Goal: Task Accomplishment & Management: Manage account settings

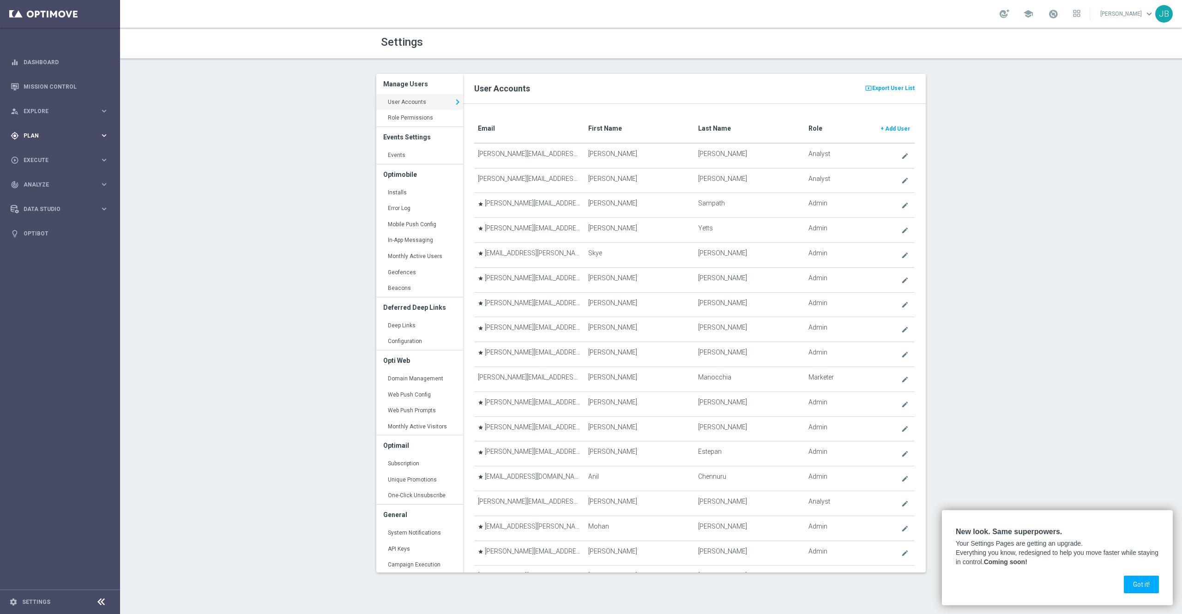
click at [52, 142] on div "gps_fixed Plan keyboard_arrow_right" at bounding box center [59, 135] width 119 height 24
click at [50, 183] on span "Templates" at bounding box center [57, 183] width 66 height 6
click at [48, 197] on link "Optimail" at bounding box center [62, 196] width 67 height 7
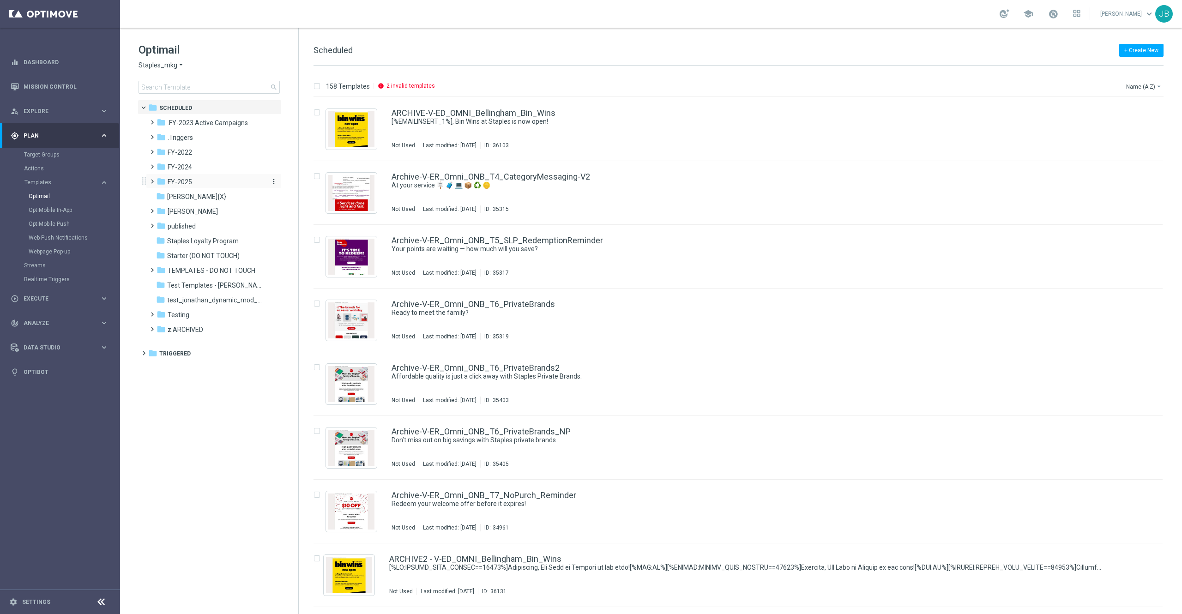
click at [198, 182] on div "folder FY-2025" at bounding box center [210, 182] width 106 height 11
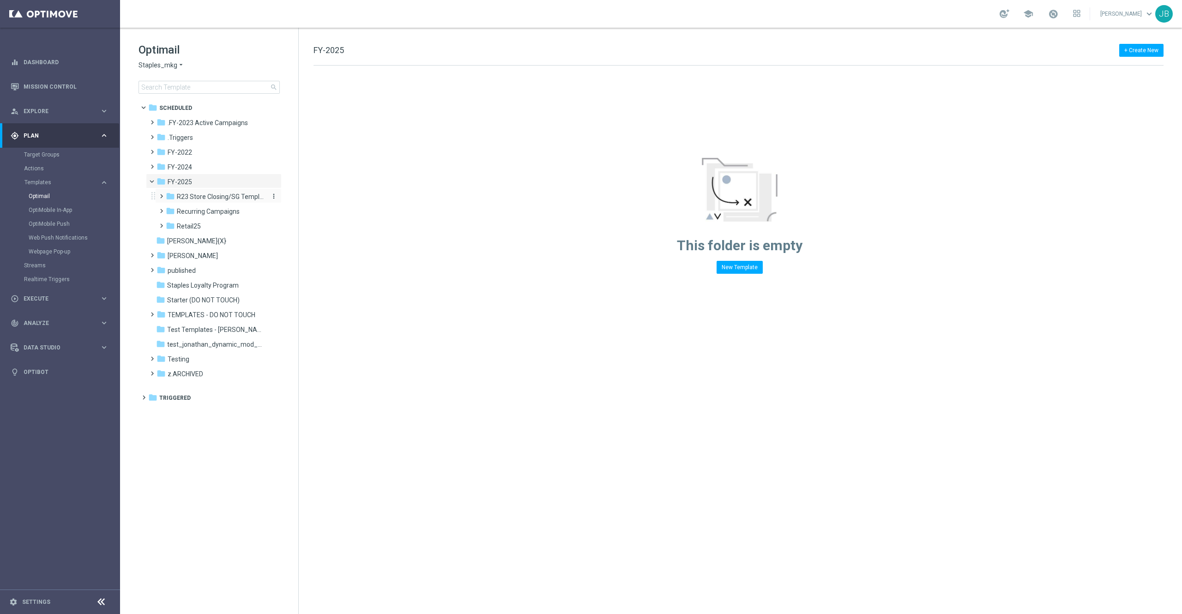
click at [206, 193] on span "R23 Store Closing/SG Templates" at bounding box center [220, 197] width 87 height 8
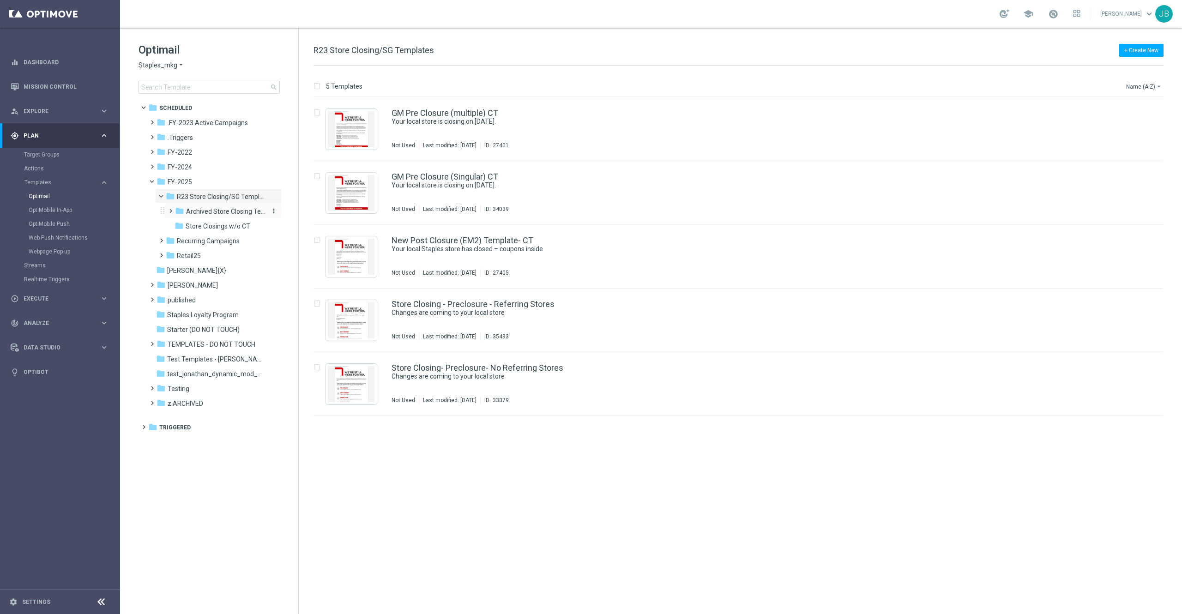
click at [201, 212] on span "Archived Store Closing Templates" at bounding box center [225, 211] width 79 height 8
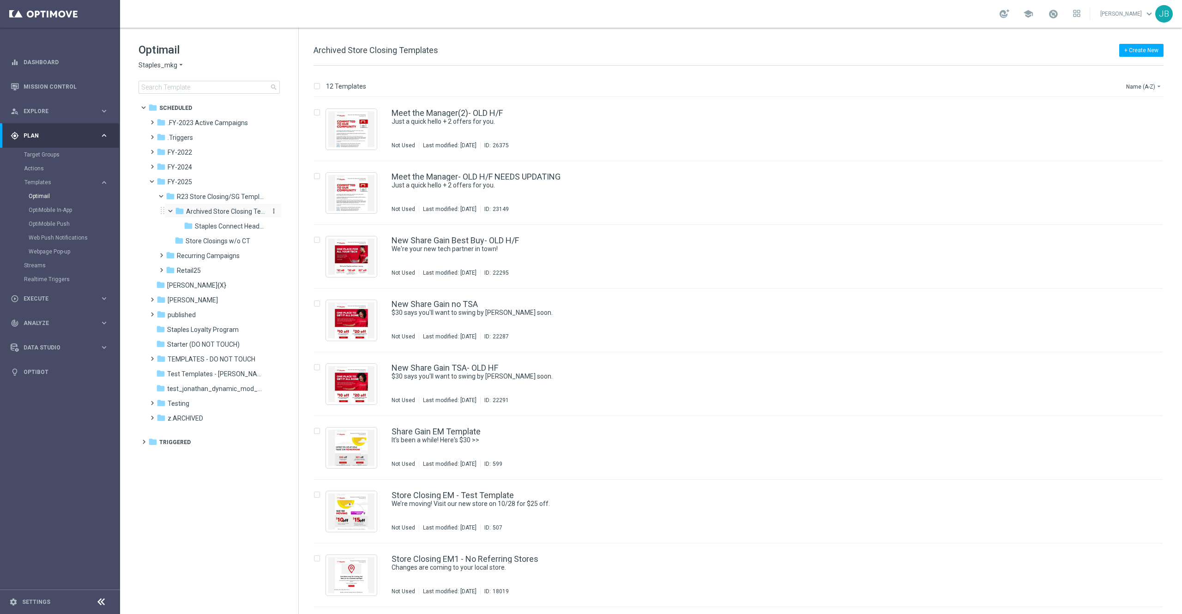
click at [204, 212] on span "Archived Store Closing Templates" at bounding box center [225, 211] width 79 height 8
click at [202, 252] on div "folder Retail25" at bounding box center [215, 256] width 98 height 11
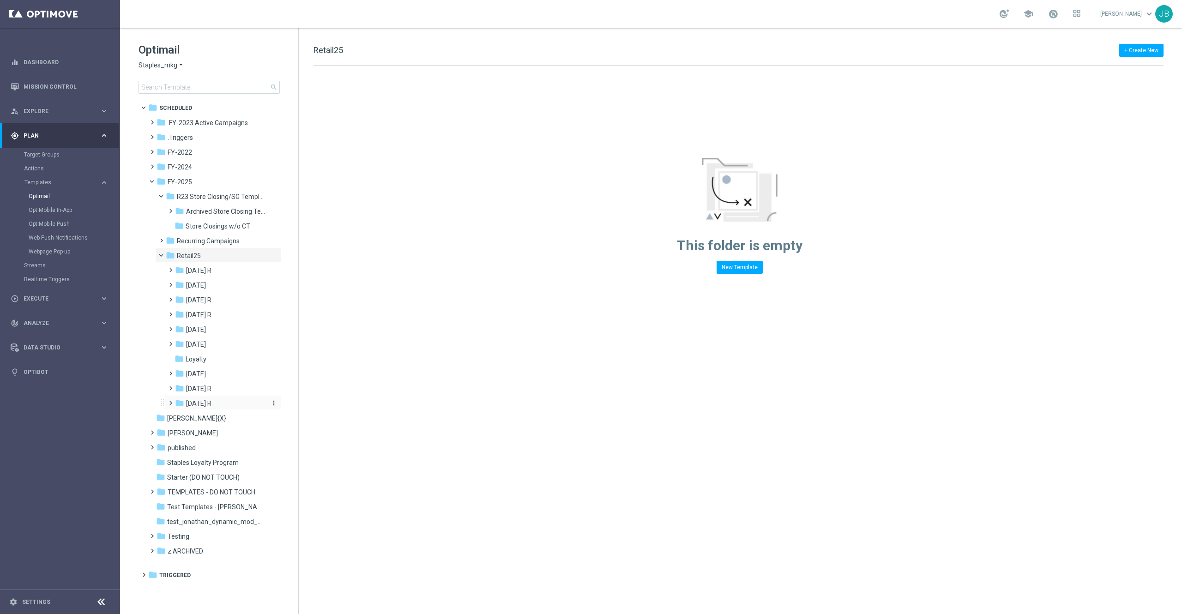
click at [209, 408] on div "folder Sept 25 R" at bounding box center [220, 404] width 91 height 11
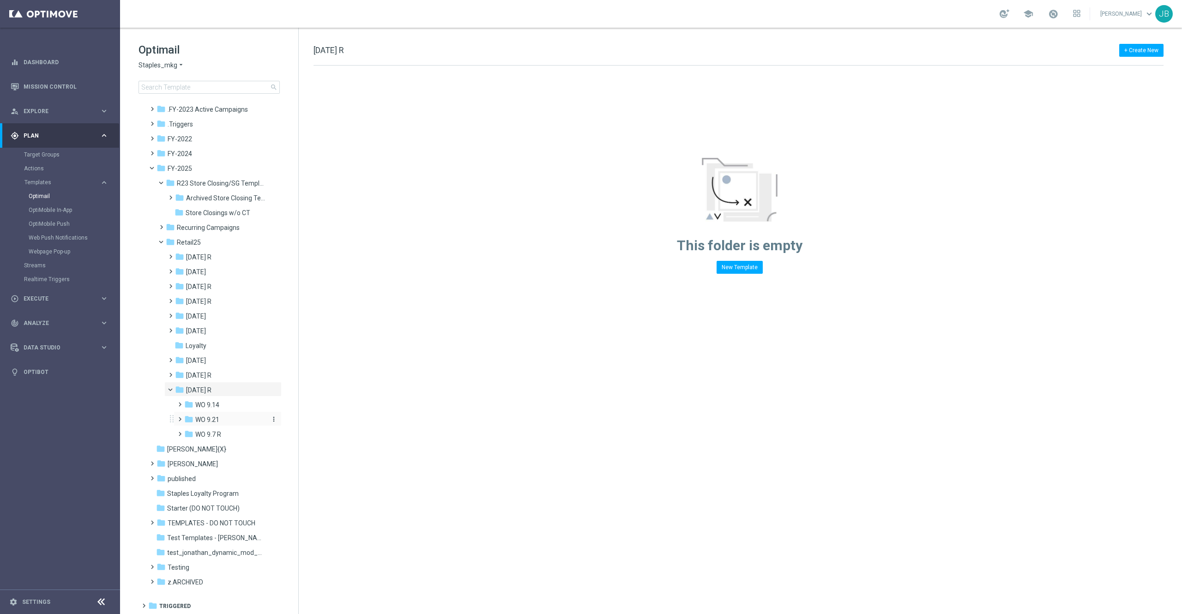
click at [220, 421] on div "folder WO 9.21" at bounding box center [225, 420] width 83 height 11
click at [233, 435] on div "folder Tues 9.23" at bounding box center [230, 435] width 75 height 11
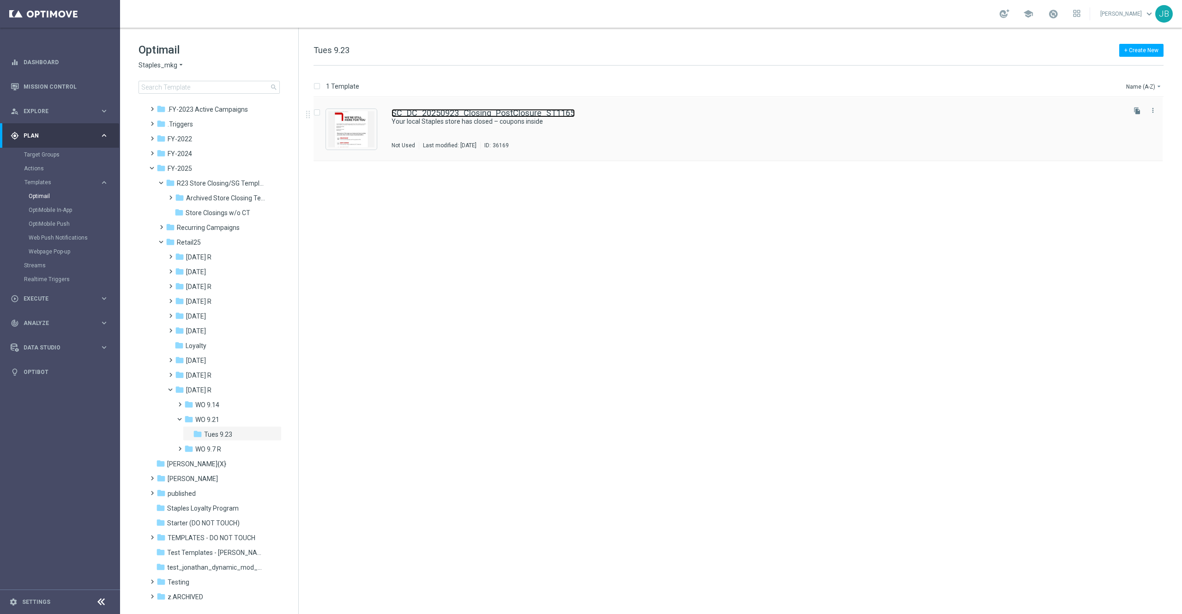
click at [500, 114] on link "SC_DC_20250923_Closing_PostClosure_ST1165" at bounding box center [483, 113] width 183 height 8
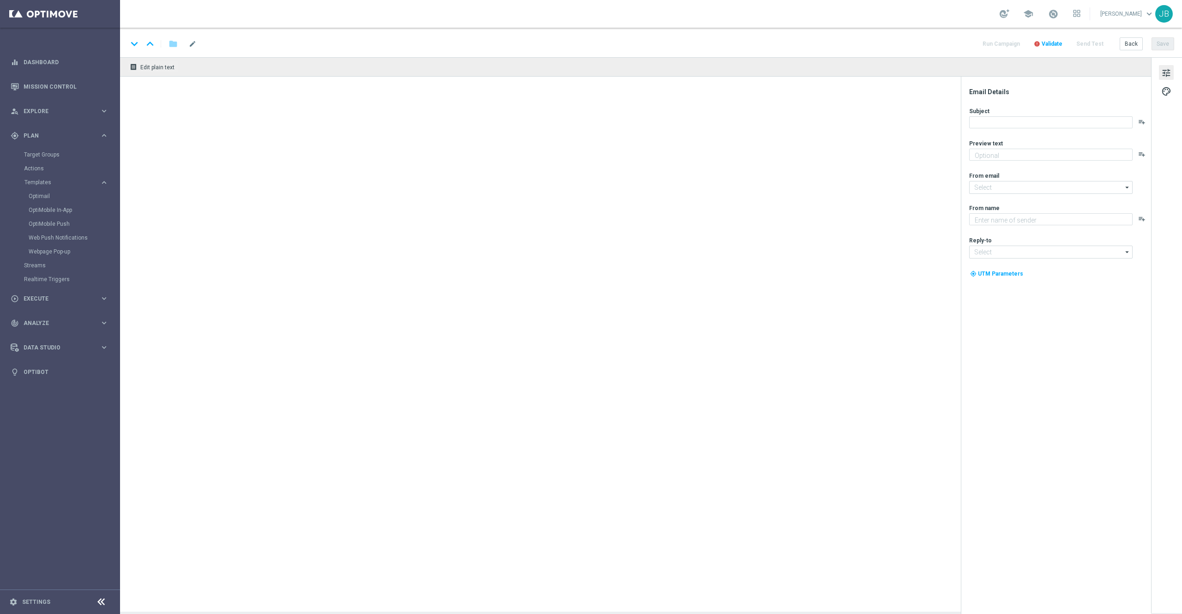
type textarea "Your store at 442 5th Avenue has closed."
type input "staples@connected.staples.com"
type textarea "Staples"
type input "info@staples.com"
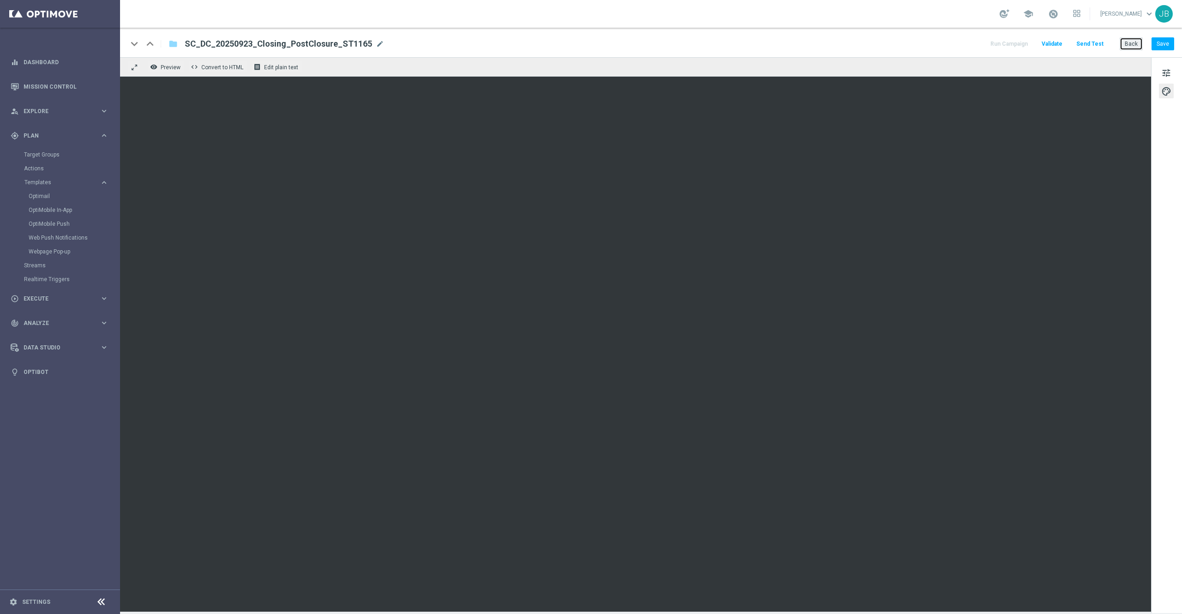
click at [1131, 42] on button "Back" at bounding box center [1131, 43] width 23 height 13
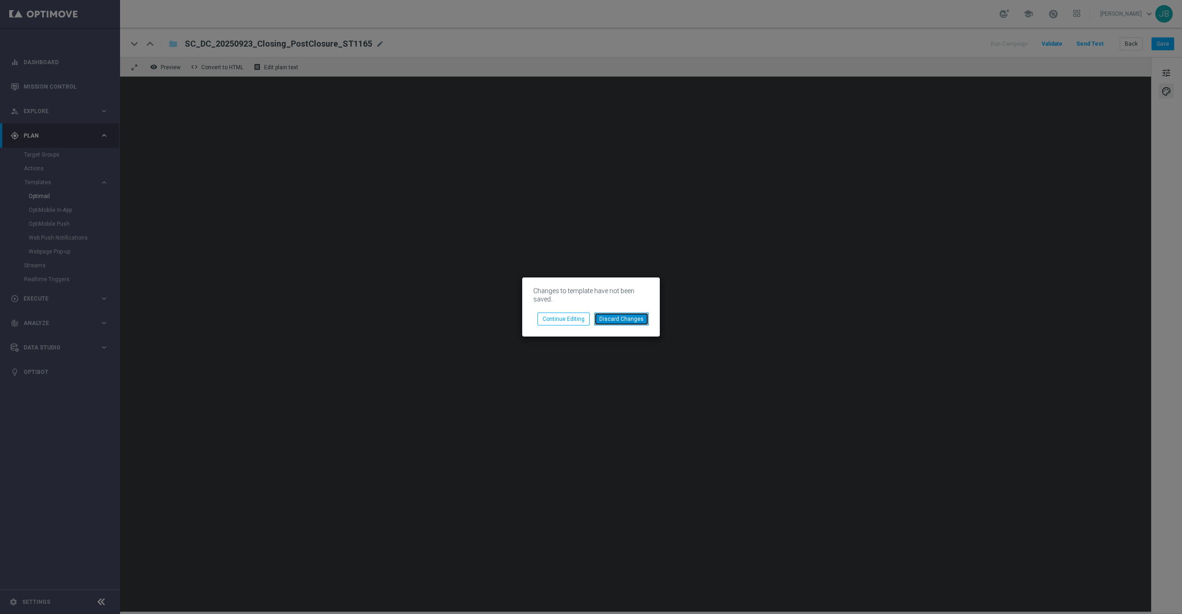
click at [635, 315] on button "Discard Changes" at bounding box center [621, 319] width 54 height 13
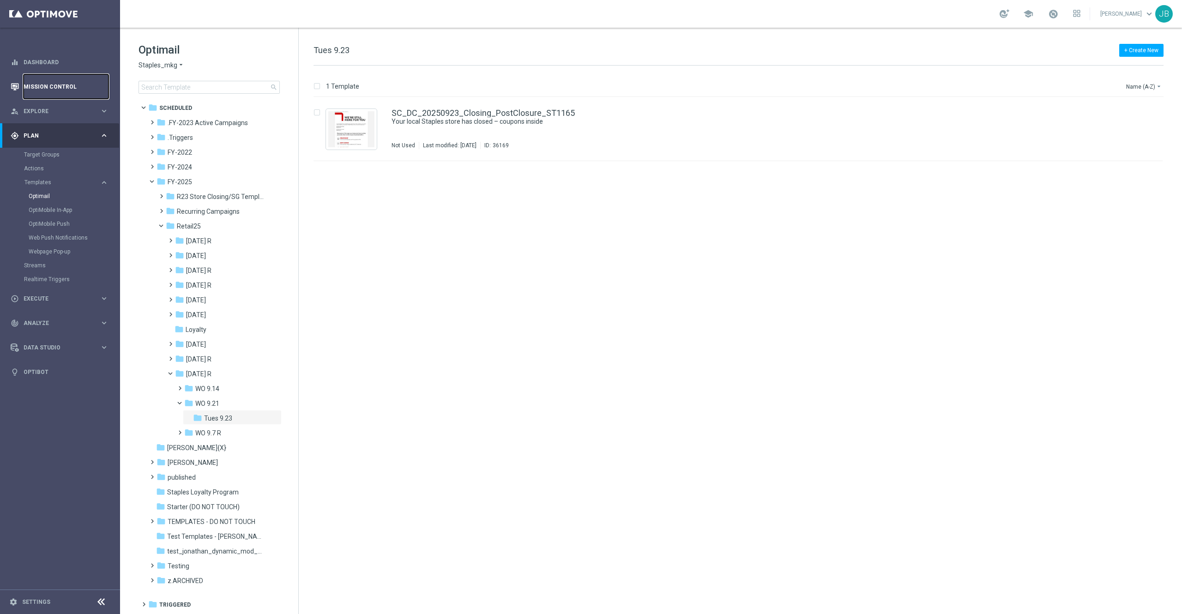
click at [36, 88] on link "Mission Control" at bounding box center [66, 86] width 85 height 24
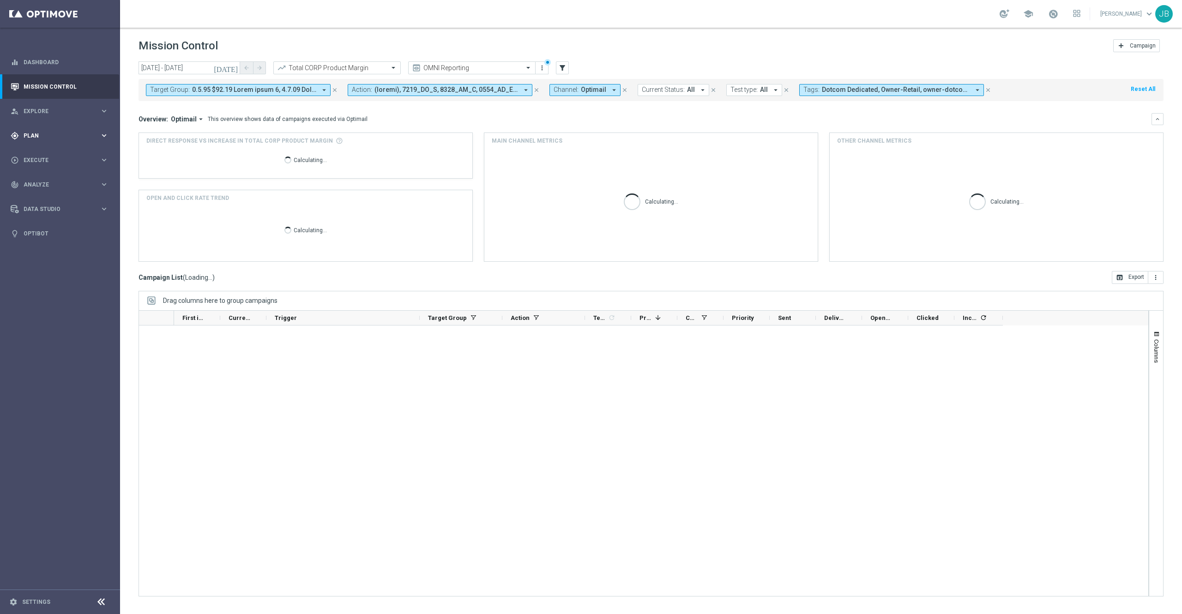
click at [46, 138] on span "Plan" at bounding box center [62, 136] width 76 height 6
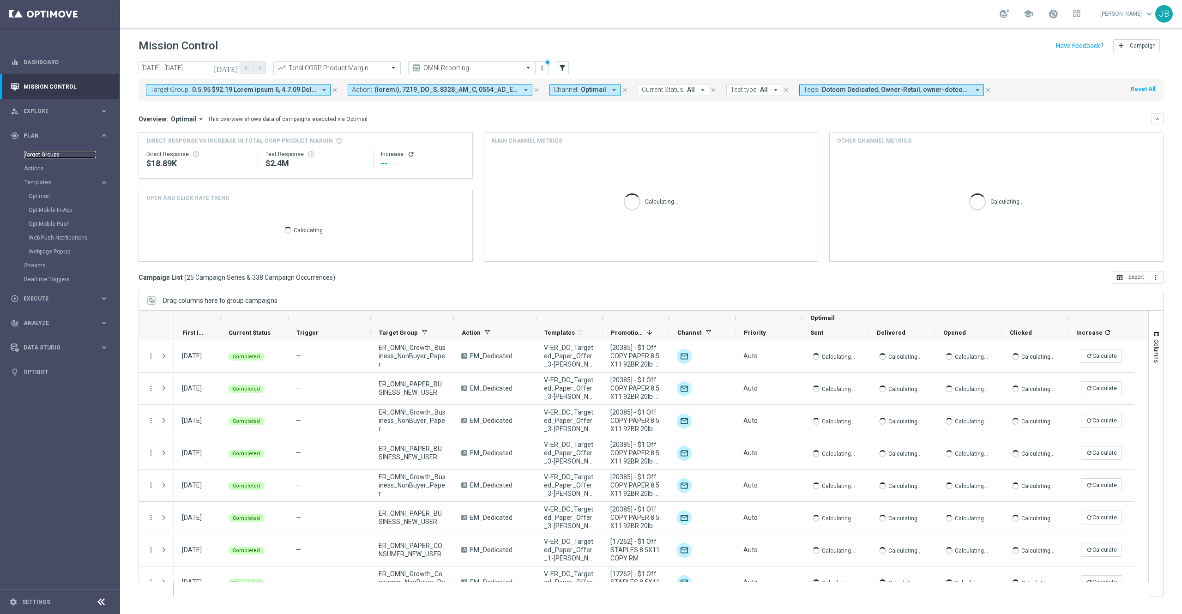
click at [45, 153] on link "Target Groups" at bounding box center [60, 154] width 72 height 7
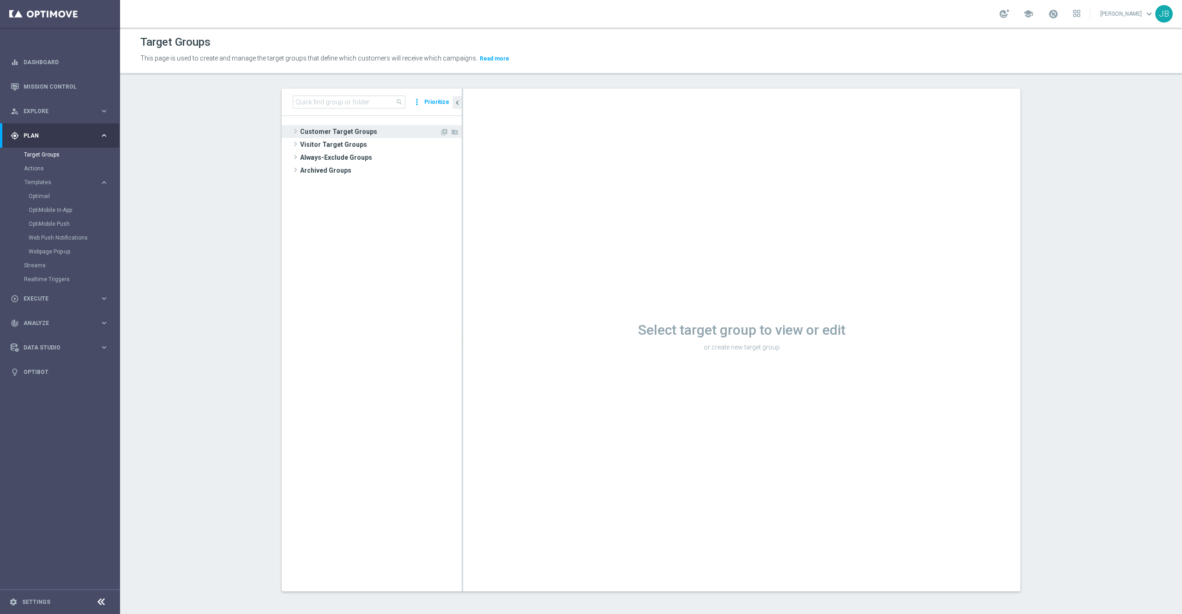
click at [351, 129] on span "Customer Target Groups" at bounding box center [369, 131] width 139 height 13
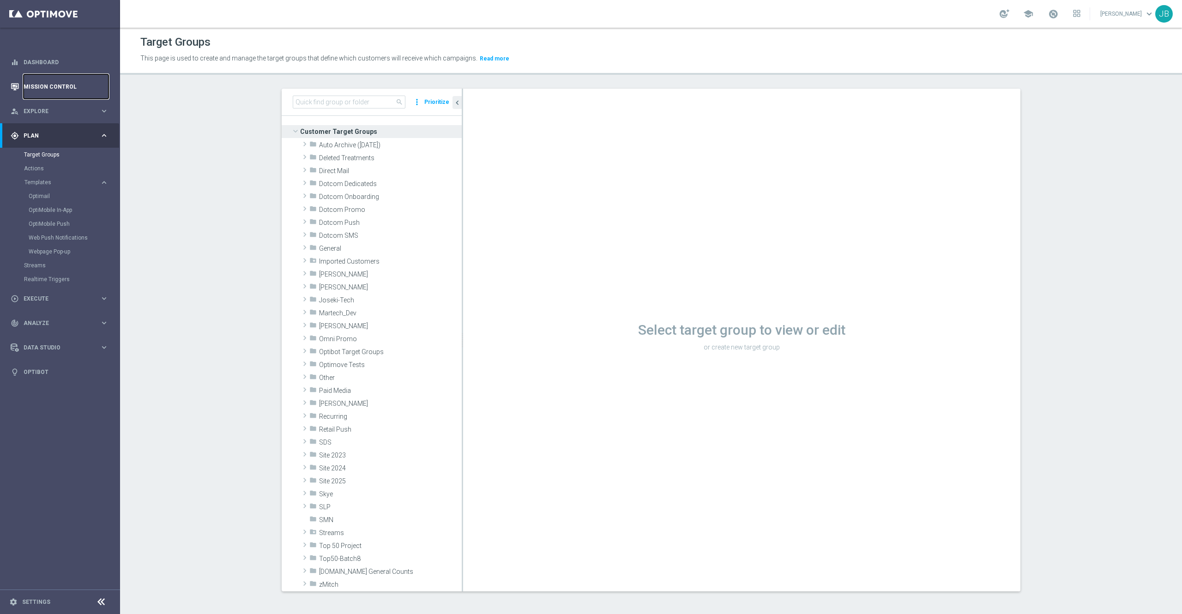
click at [72, 93] on link "Mission Control" at bounding box center [66, 86] width 85 height 24
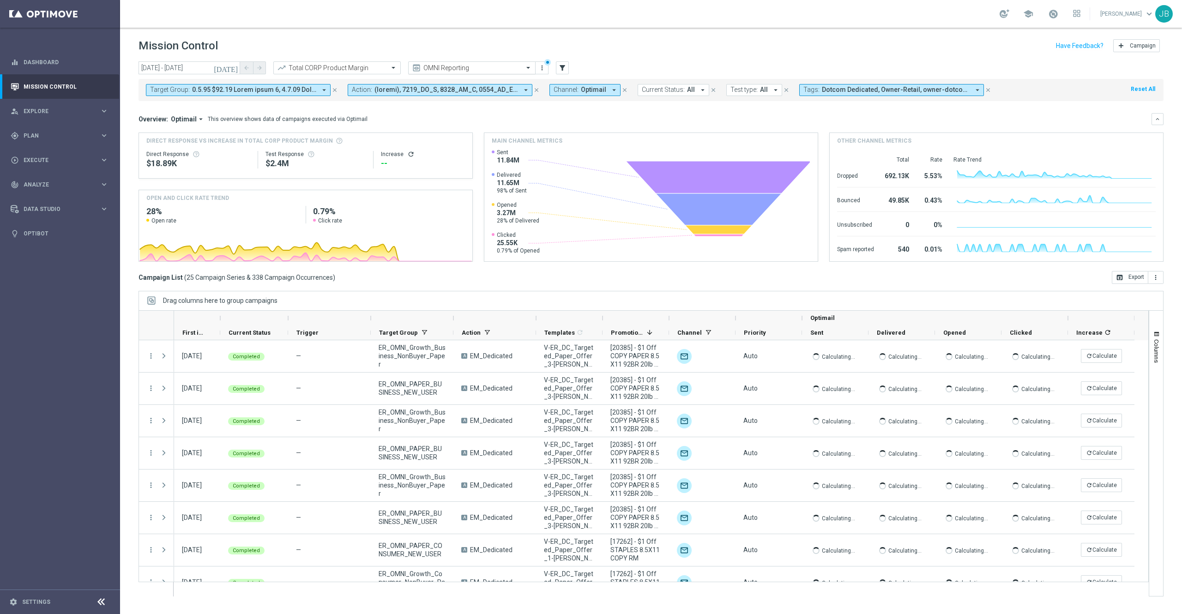
click at [442, 68] on input "text" at bounding box center [462, 68] width 99 height 8
click at [235, 68] on icon "[DATE]" at bounding box center [226, 68] width 25 height 8
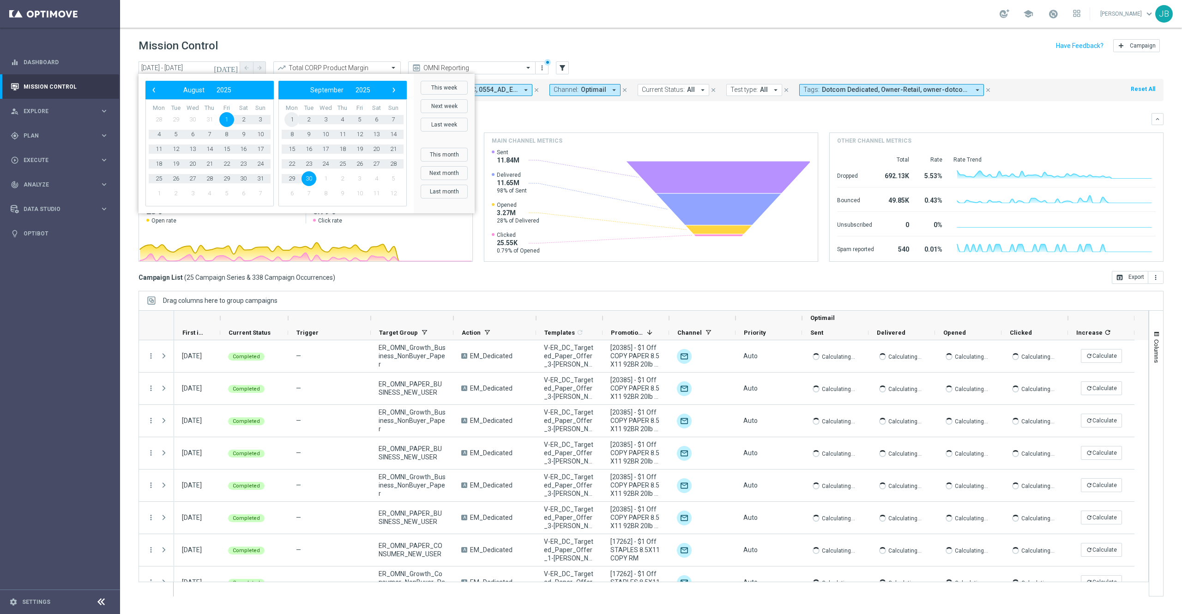
click at [292, 120] on span "1" at bounding box center [291, 119] width 15 height 15
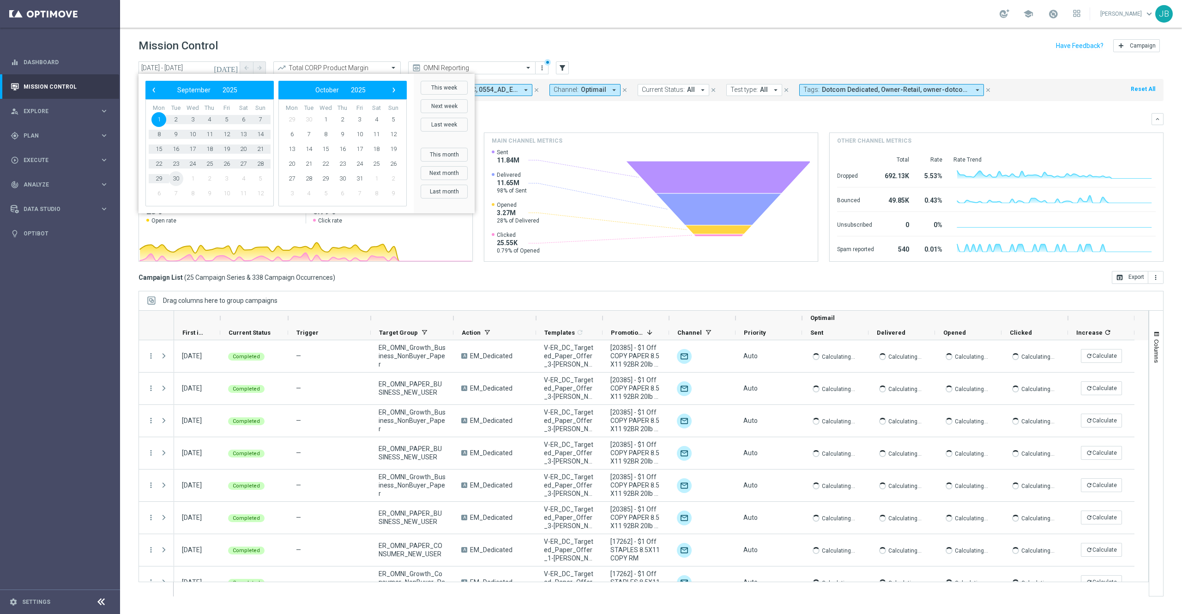
click at [178, 179] on span "30" at bounding box center [176, 178] width 15 height 15
type input "01 Sep 2025 - 30 Sep 2025"
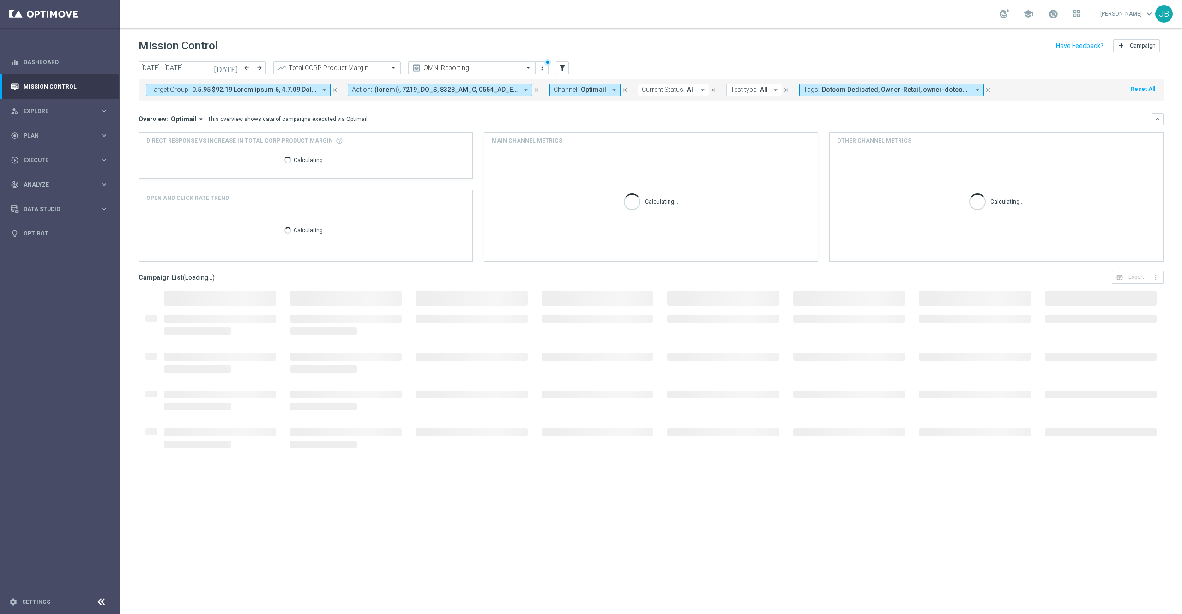
click at [333, 90] on icon "close" at bounding box center [335, 90] width 6 height 6
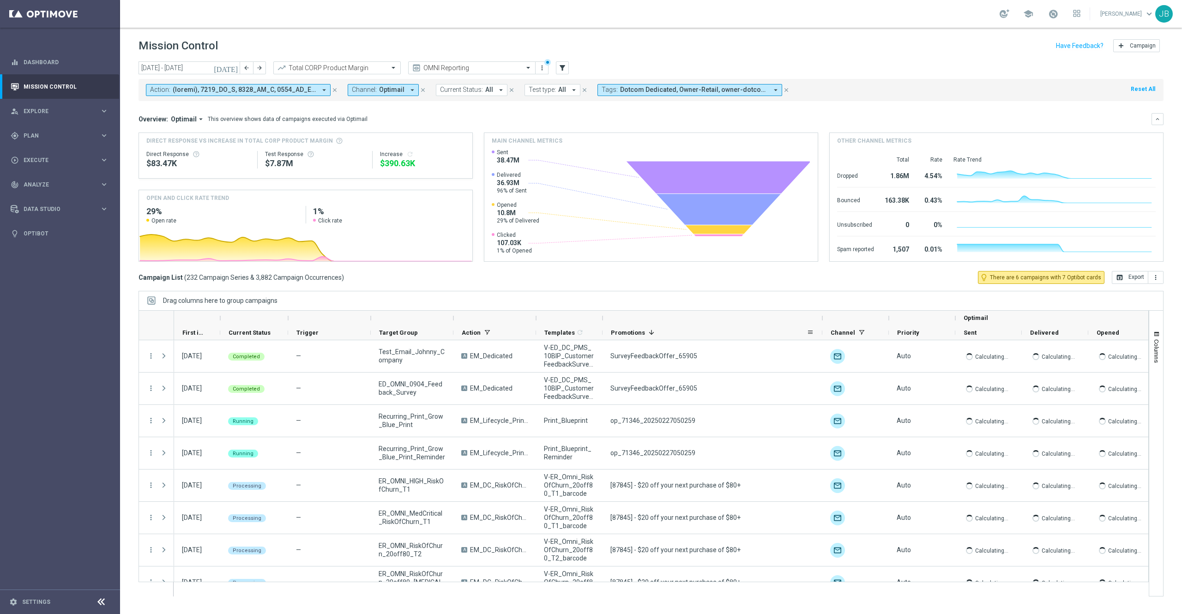
drag, startPoint x: 669, startPoint y: 321, endPoint x: 822, endPoint y: 332, distance: 153.7
click at [822, 332] on div "Optimail First in Range" at bounding box center [731, 326] width 1114 height 30
click at [318, 333] on div "Trigger" at bounding box center [325, 333] width 59 height 14
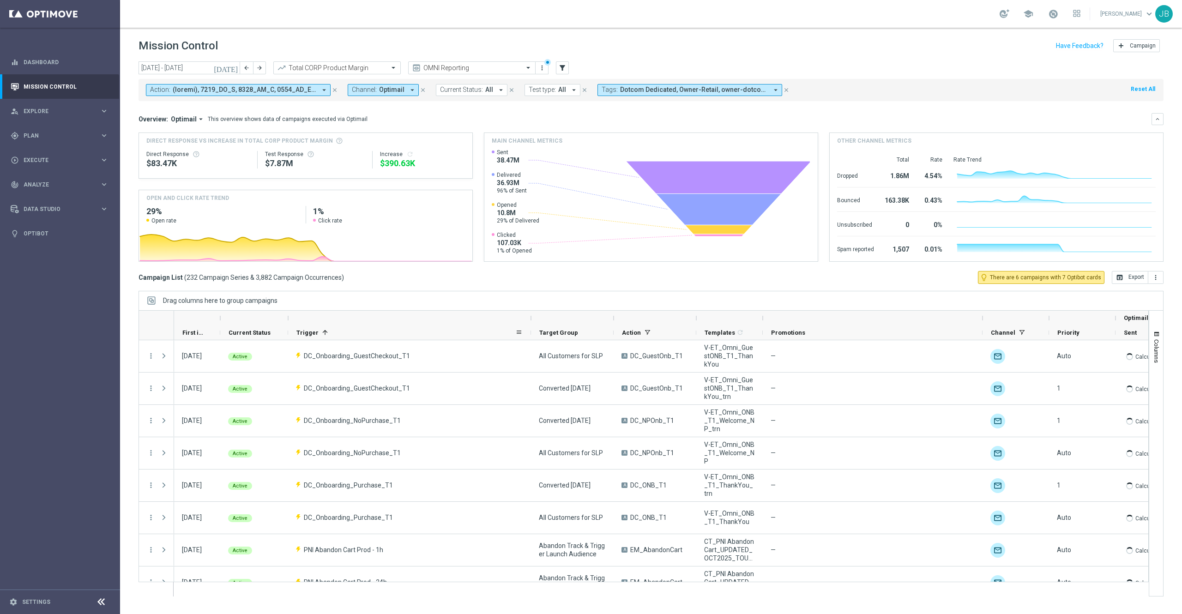
drag, startPoint x: 369, startPoint y: 316, endPoint x: 529, endPoint y: 338, distance: 161.7
click at [529, 338] on div "Optimail First in Range" at bounding box center [811, 326] width 1274 height 30
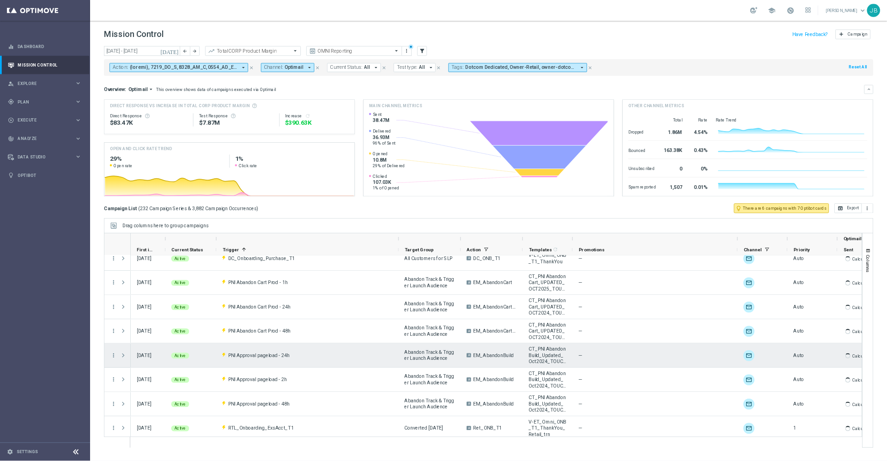
scroll to position [191, 0]
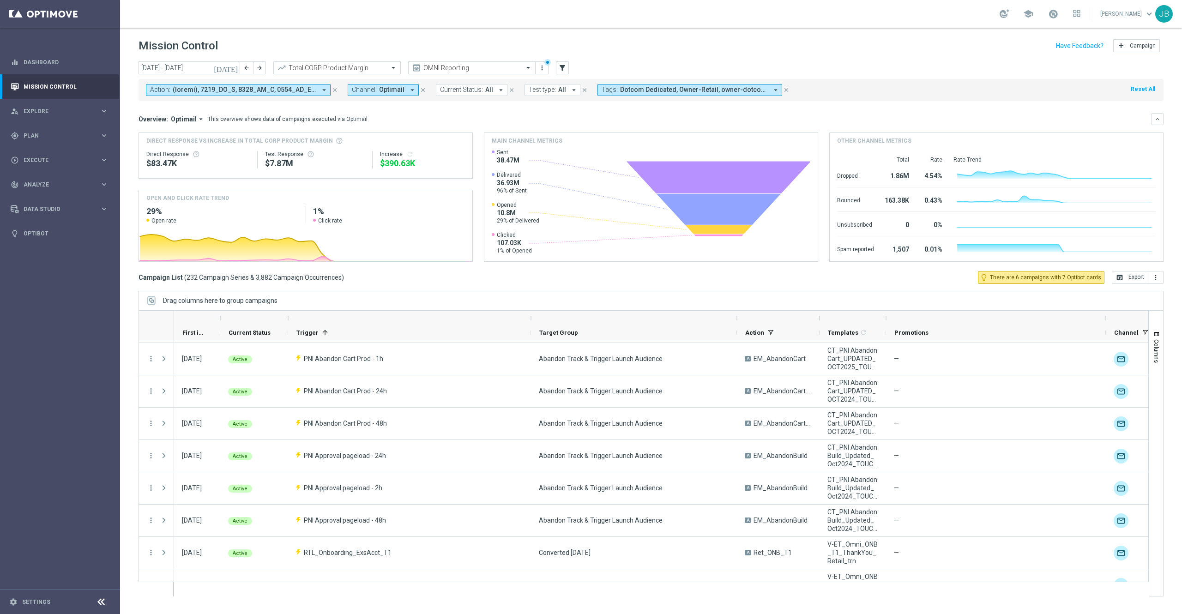
drag, startPoint x: 614, startPoint y: 319, endPoint x: 737, endPoint y: 317, distance: 123.3
click at [737, 317] on div at bounding box center [737, 318] width 4 height 15
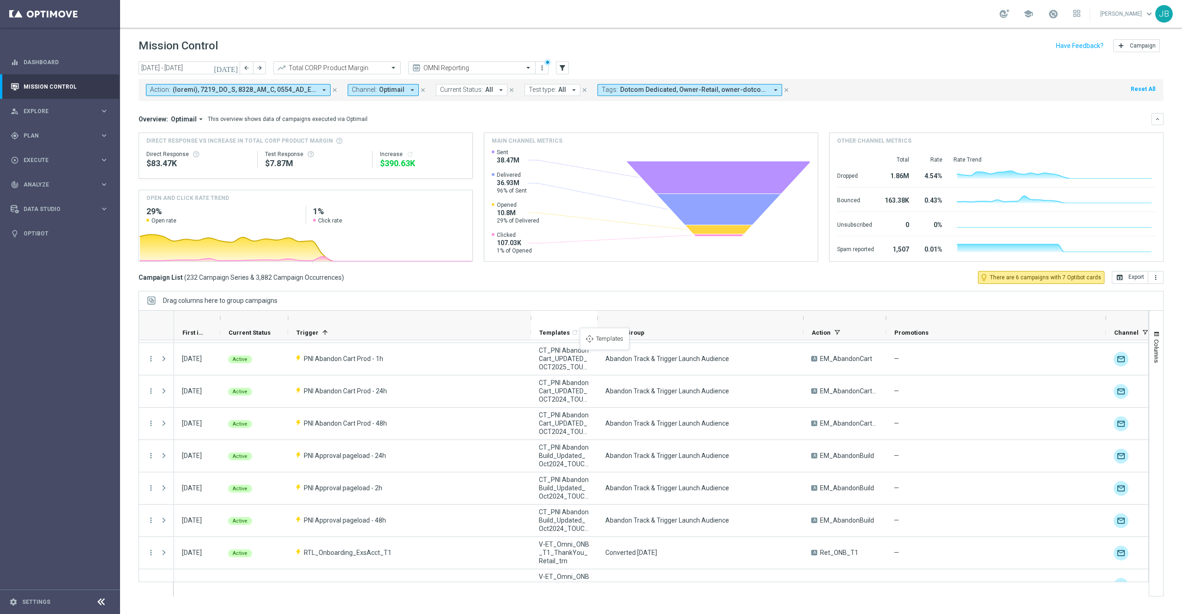
drag, startPoint x: 854, startPoint y: 332, endPoint x: 585, endPoint y: 332, distance: 269.3
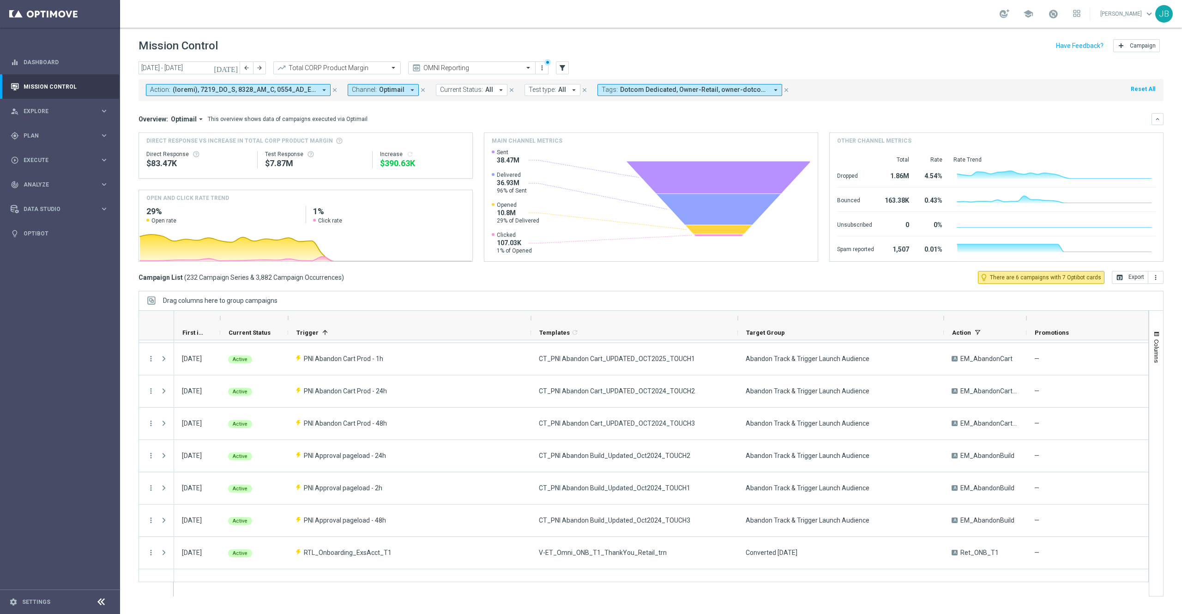
drag, startPoint x: 597, startPoint y: 319, endPoint x: 741, endPoint y: 323, distance: 144.2
click at [740, 323] on div at bounding box center [738, 318] width 4 height 15
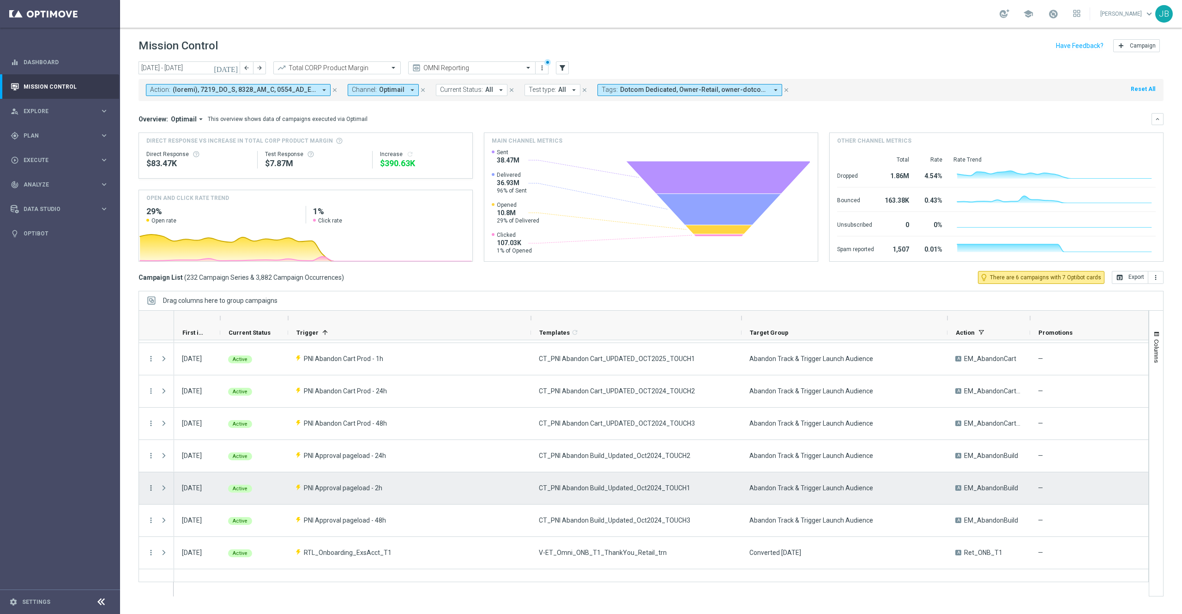
click at [150, 487] on icon "more_vert" at bounding box center [151, 488] width 8 height 8
click at [182, 491] on span "Campaign Details" at bounding box center [192, 494] width 47 height 6
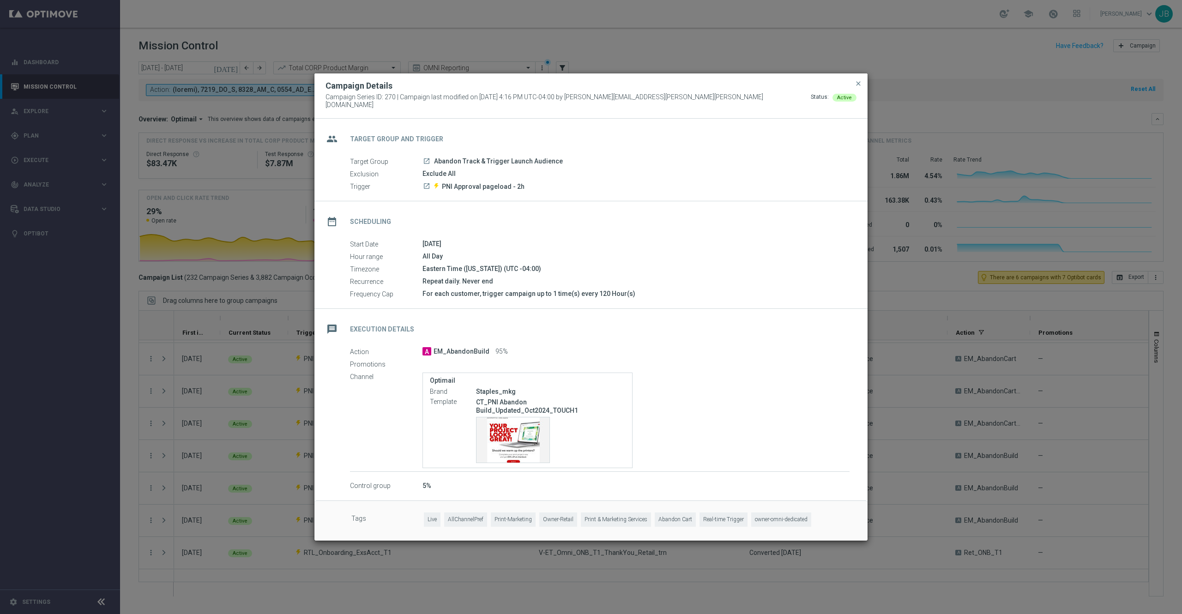
click at [428, 188] on icon "launch" at bounding box center [426, 185] width 7 height 7
drag, startPoint x: 525, startPoint y: 187, endPoint x: 442, endPoint y: 192, distance: 83.3
click at [442, 192] on div "group Target Group and Trigger Target Group launch Abandon Track & Trigger Laun…" at bounding box center [591, 160] width 553 height 83
copy span "PNI Approval pageload - 2h"
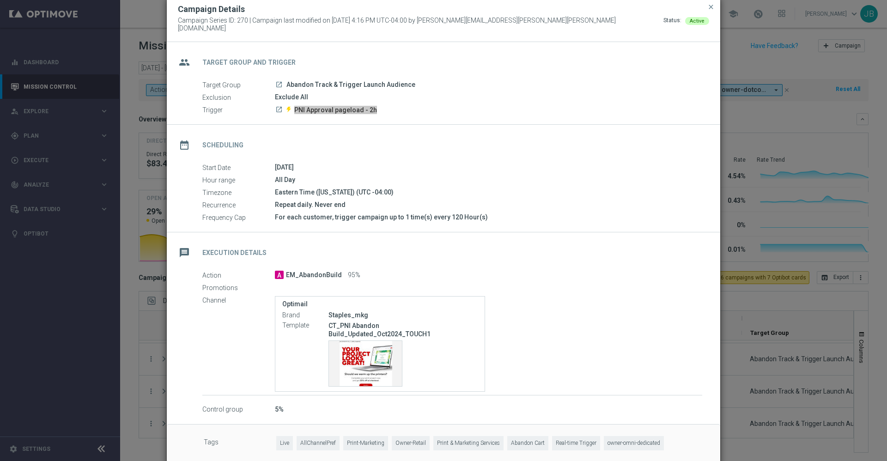
scroll to position [192, 0]
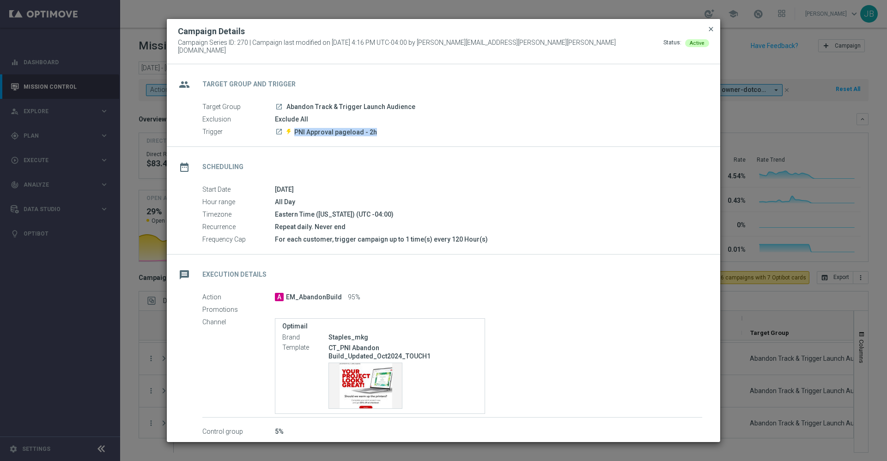
click at [713, 33] on span "close" at bounding box center [710, 28] width 7 height 7
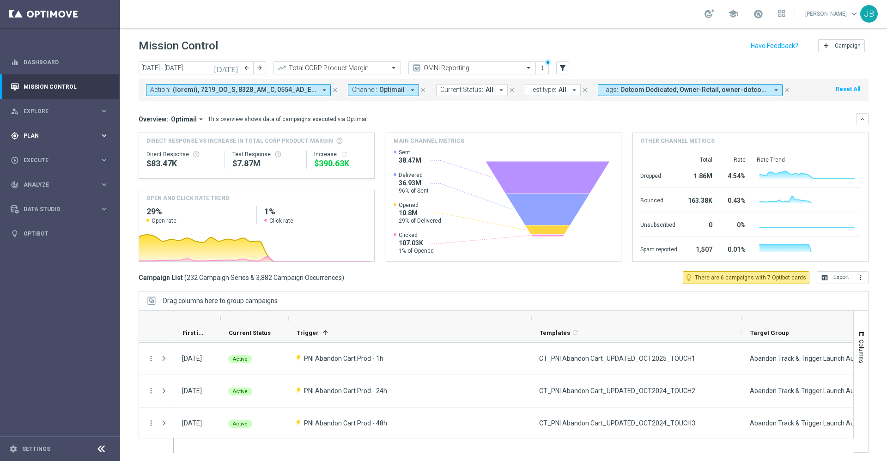
click at [51, 134] on span "Plan" at bounding box center [62, 136] width 76 height 6
click at [50, 158] on link "Target Groups" at bounding box center [60, 154] width 72 height 7
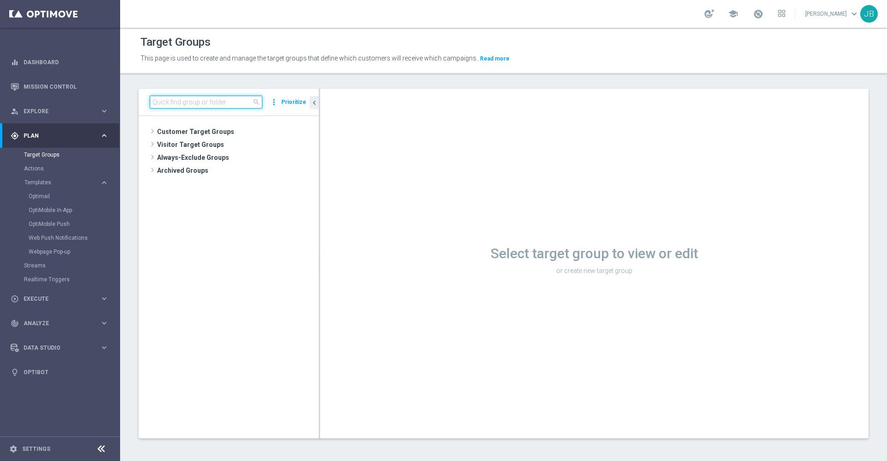
click at [207, 101] on input at bounding box center [206, 102] width 113 height 13
click at [179, 107] on input at bounding box center [206, 102] width 113 height 13
paste input "ED_OMNI_0915_Party_City"
type input "ED_OMNI_0915_Party_City"
click at [223, 172] on span "ED_OMNI_0915_Party_City" at bounding box center [245, 171] width 102 height 8
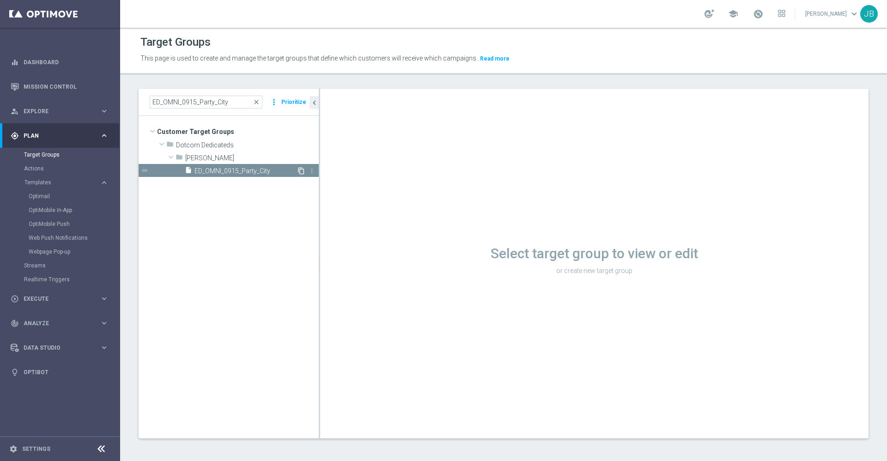
click at [300, 170] on icon "content_copy" at bounding box center [300, 170] width 7 height 7
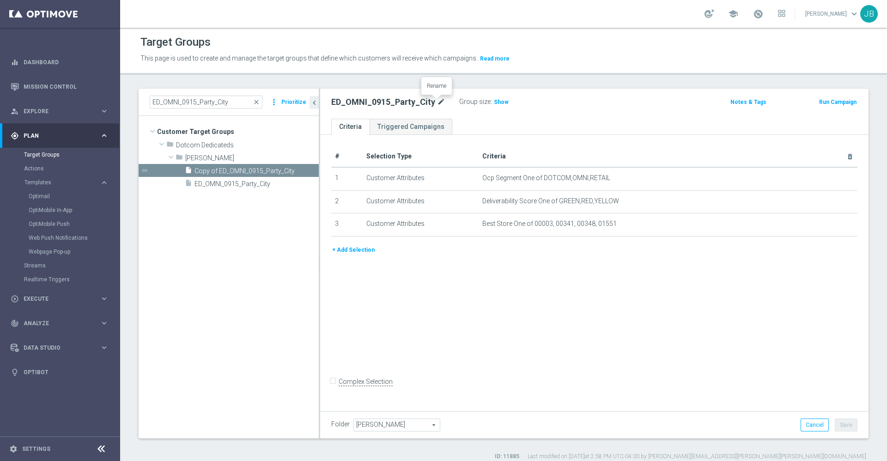
click at [439, 103] on icon "mode_edit" at bounding box center [441, 102] width 8 height 11
click at [349, 102] on input "ED_OMNI_0915_Party_City" at bounding box center [393, 103] width 125 height 13
click at [267, 209] on tree-viewport "Customer Target Groups library_add create_new_folder folder" at bounding box center [229, 277] width 180 height 322
click at [274, 168] on span "Copy of ED_OMNI_0915_Party_City" at bounding box center [245, 171] width 102 height 8
click at [454, 103] on icon "mode_edit" at bounding box center [452, 102] width 8 height 11
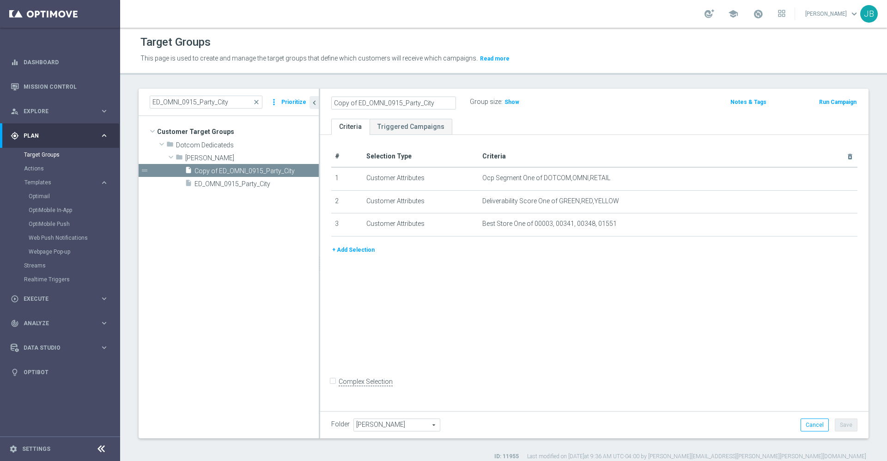
click at [345, 104] on input "Copy of ED_OMNI_0915_Party_City" at bounding box center [393, 103] width 125 height 13
drag, startPoint x: 359, startPoint y: 103, endPoint x: 288, endPoint y: 106, distance: 70.7
click at [288, 106] on as-split "ED_OMNI_0915_Party_City close more_vert Prioritize Customer Target Groups libra…" at bounding box center [504, 264] width 730 height 350
type input "ED_OMNI_0915_Party_City_00003"
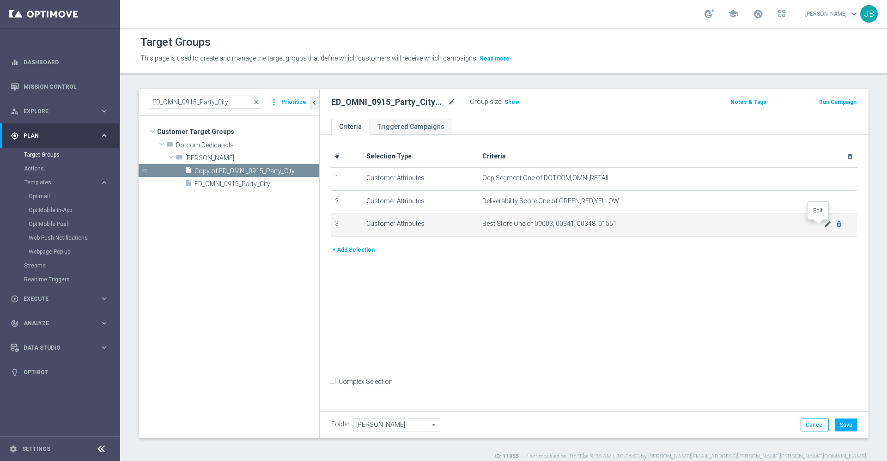
click at [824, 227] on icon "mode_edit" at bounding box center [827, 223] width 7 height 7
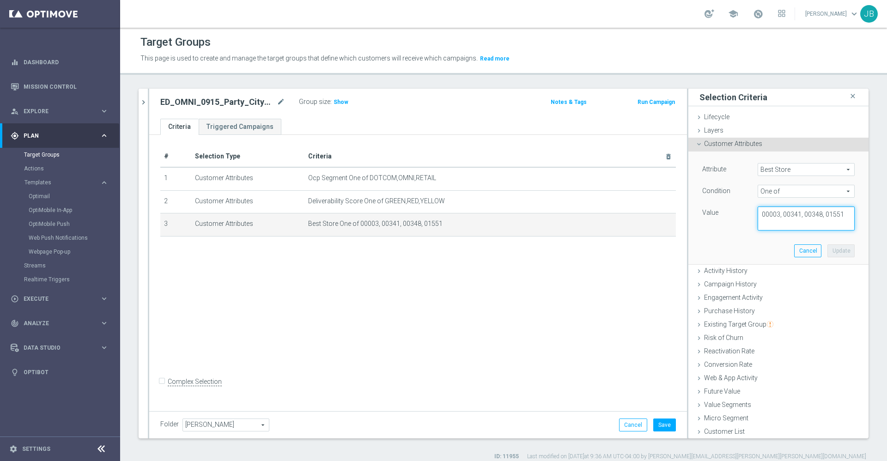
drag, startPoint x: 767, startPoint y: 214, endPoint x: 826, endPoint y: 214, distance: 59.1
click at [826, 214] on textarea "00003, 00341, 00348, 01551" at bounding box center [805, 218] width 97 height 24
type textarea "00003"
click at [827, 251] on button "Update" at bounding box center [840, 250] width 27 height 13
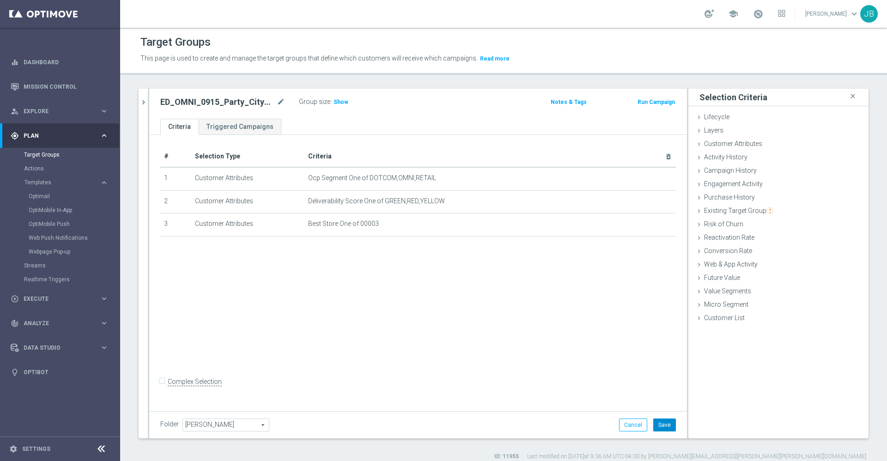
click at [655, 426] on button "Save" at bounding box center [664, 424] width 23 height 13
click at [144, 102] on icon "chevron_right" at bounding box center [143, 102] width 9 height 9
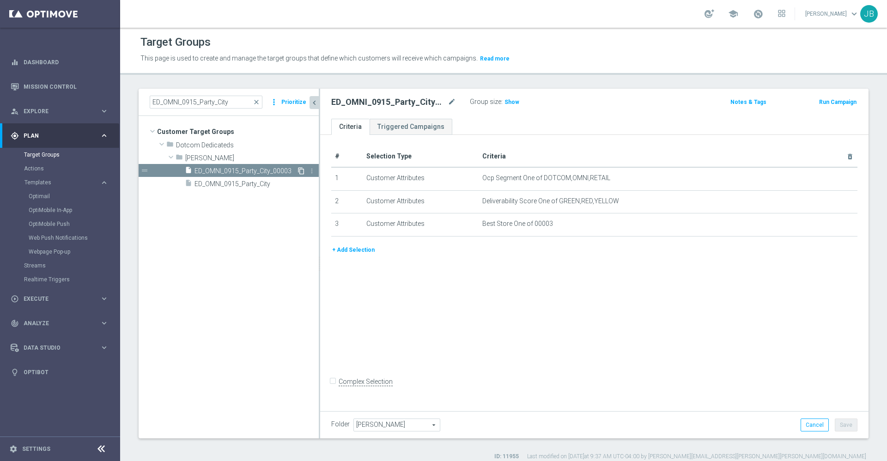
click at [300, 169] on icon "content_copy" at bounding box center [300, 170] width 7 height 7
click at [454, 103] on icon "mode_edit" at bounding box center [452, 102] width 8 height 11
click at [355, 100] on input "Copy of ED_OMNI_0915_Party_City_00003" at bounding box center [393, 103] width 125 height 13
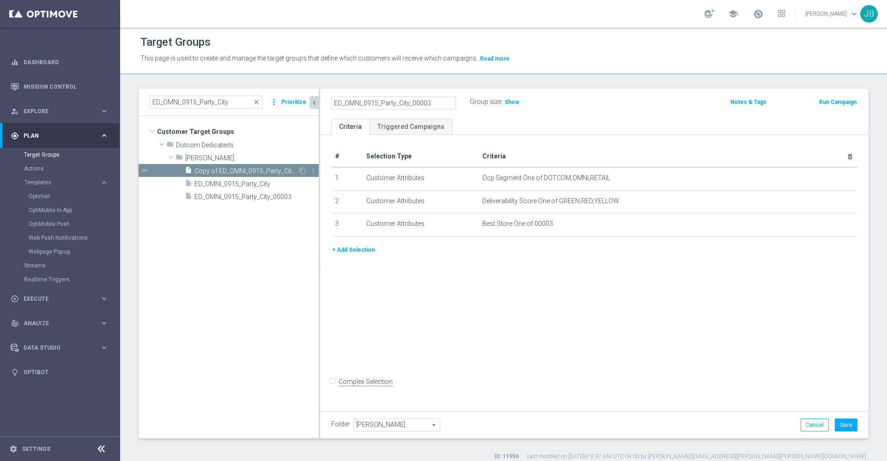
click at [276, 171] on span "Copy of ED_OMNI_0915_Party_City_00003" at bounding box center [245, 171] width 103 height 8
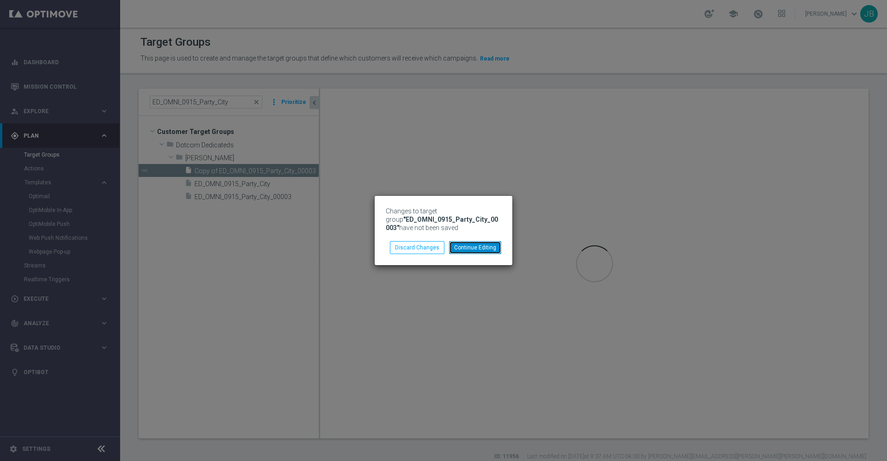
click at [480, 247] on button "Continue Editing" at bounding box center [475, 247] width 52 height 13
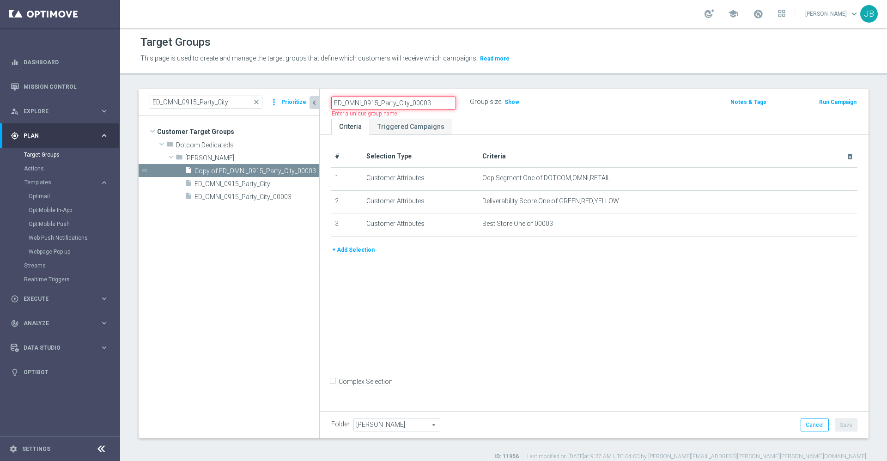
click at [440, 101] on input "ED_OMNI_0915_Party_City_00003" at bounding box center [393, 103] width 125 height 13
type input "ED_OMNI_0915_Party_City_"
click at [442, 102] on icon "mode_edit" at bounding box center [446, 102] width 8 height 11
click at [434, 105] on input "ED_OMNI_0915_Party_City_" at bounding box center [393, 103] width 125 height 13
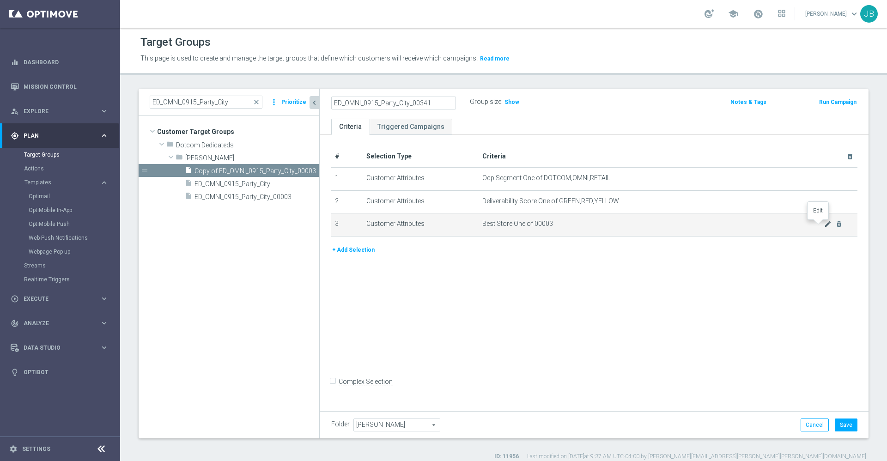
type input "ED_OMNI_0915_Party_City_00341"
click at [824, 227] on icon "mode_edit" at bounding box center [827, 223] width 7 height 7
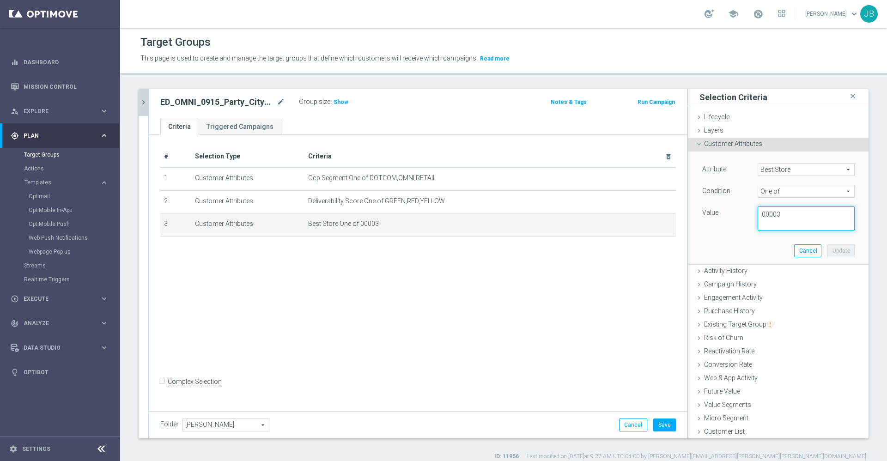
click at [775, 214] on textarea "00003" at bounding box center [805, 218] width 97 height 24
type textarea "00341"
click at [827, 251] on button "Update" at bounding box center [840, 250] width 27 height 13
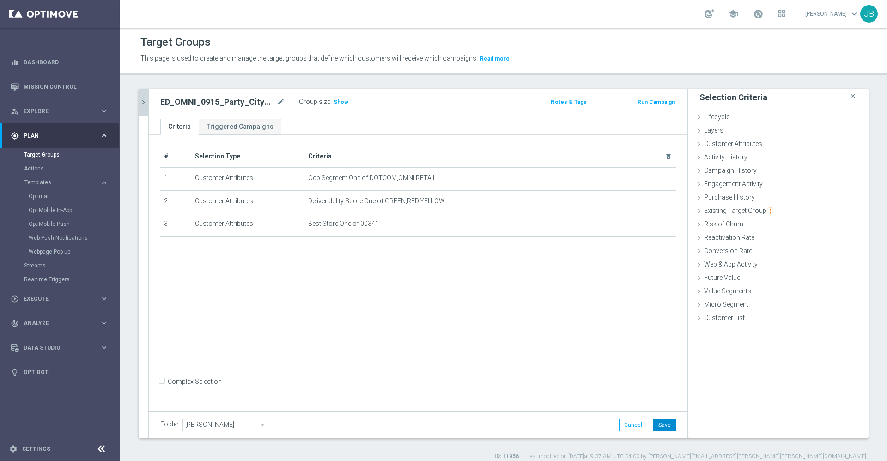
click at [660, 425] on button "Save" at bounding box center [664, 424] width 23 height 13
click at [281, 103] on icon "mode_edit" at bounding box center [281, 102] width 8 height 11
click at [322, 280] on div "# Selection Type Criteria delete_forever 1 Customer Attributes Ocp Segment One …" at bounding box center [418, 271] width 538 height 273
click at [140, 99] on icon "chevron_right" at bounding box center [143, 102] width 9 height 9
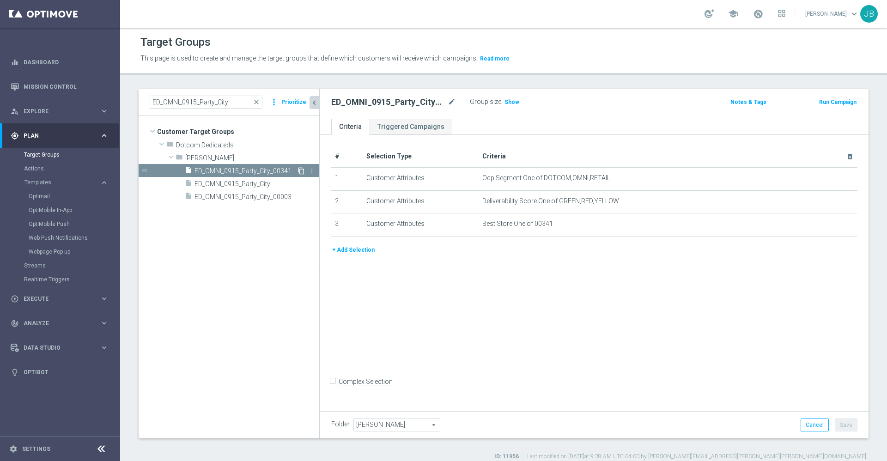
click at [299, 171] on icon "content_copy" at bounding box center [300, 170] width 7 height 7
click at [238, 101] on input "ED_OMNI_0915_Party_City" at bounding box center [206, 102] width 113 height 13
click at [455, 104] on icon "mode_edit" at bounding box center [452, 102] width 8 height 11
click at [358, 105] on input "Copy of ED_OMNI_0915_Party_City_00341" at bounding box center [393, 103] width 125 height 13
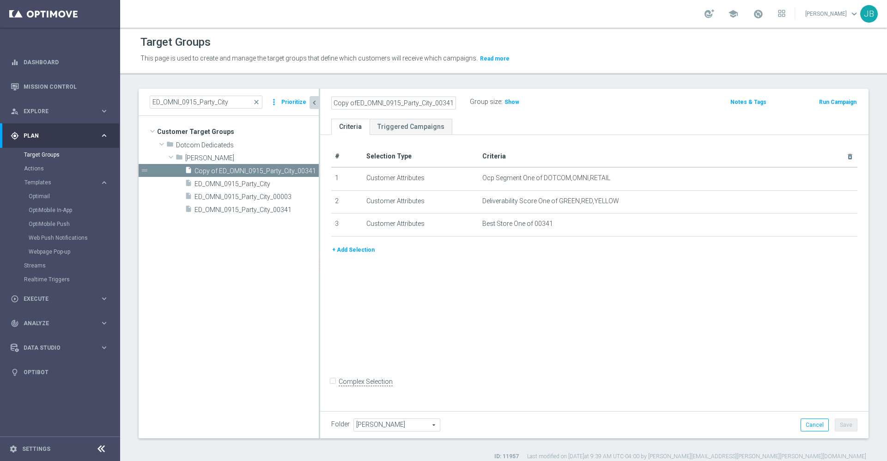
scroll to position [0, 0]
click at [438, 102] on input "ED_OMNI_0915_Party_City_00341" at bounding box center [393, 103] width 125 height 13
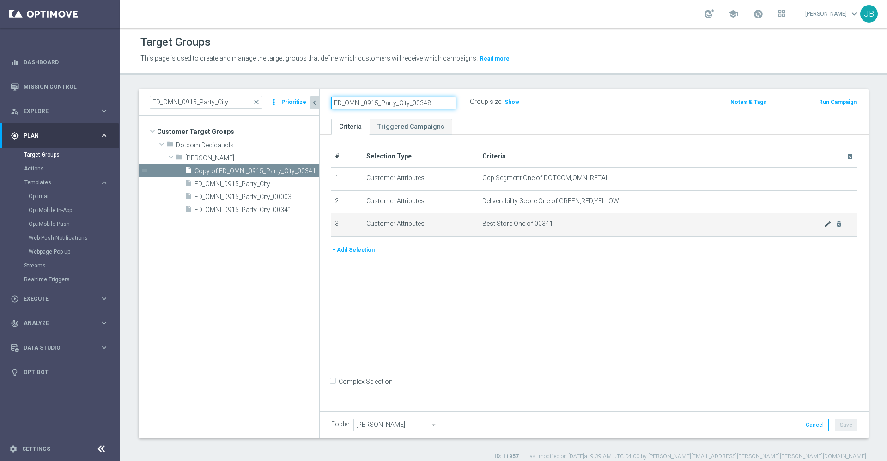
type input "ED_OMNI_0915_Party_City_00348"
click at [824, 226] on icon "mode_edit" at bounding box center [827, 223] width 7 height 7
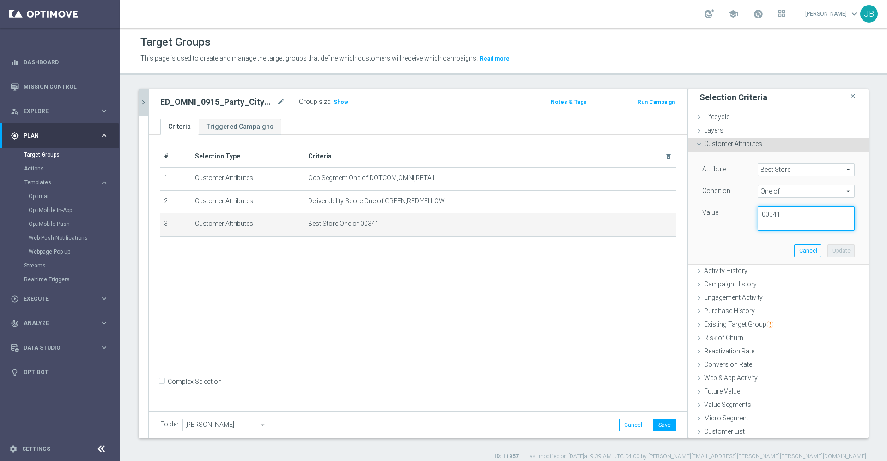
click at [769, 217] on textarea "00341" at bounding box center [805, 218] width 97 height 24
type textarea "00348"
click at [827, 245] on button "Update" at bounding box center [840, 250] width 27 height 13
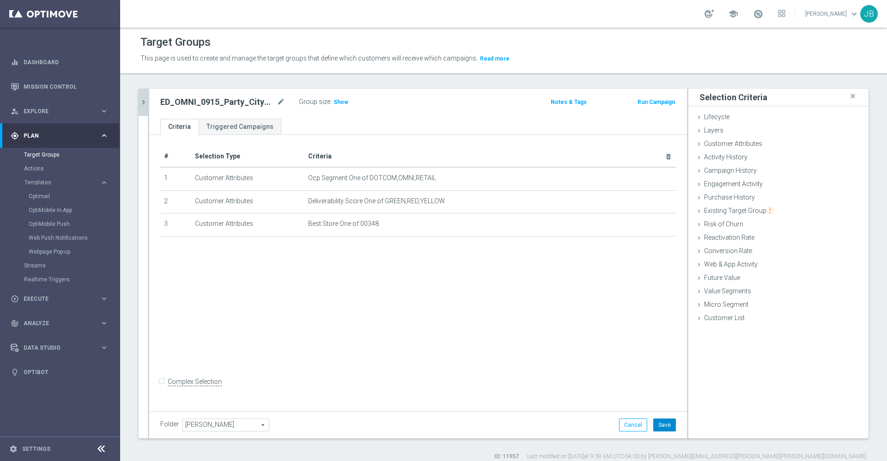
click at [656, 424] on button "Save" at bounding box center [664, 424] width 23 height 13
click at [146, 106] on icon "chevron_right" at bounding box center [143, 102] width 9 height 9
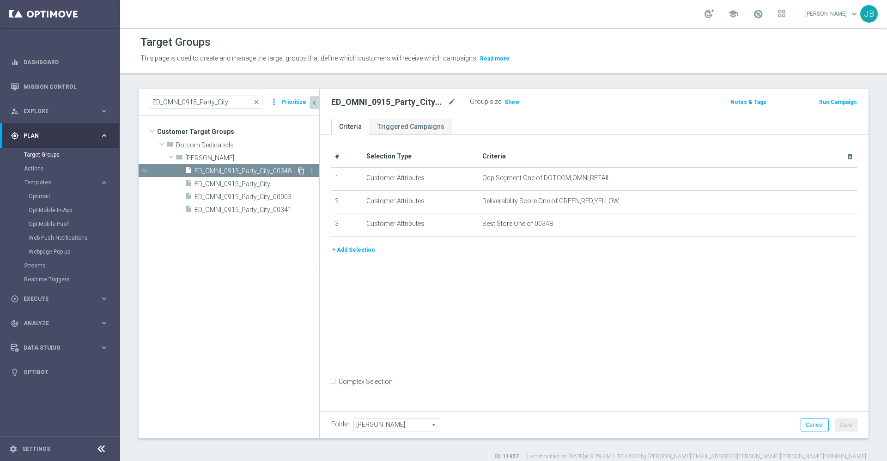
click at [299, 169] on icon "content_copy" at bounding box center [300, 170] width 7 height 7
click at [453, 101] on icon "mode_edit" at bounding box center [452, 102] width 8 height 11
click at [356, 102] on input "Copy of ED_OMNI_0915_Party_City_00348" at bounding box center [393, 103] width 125 height 13
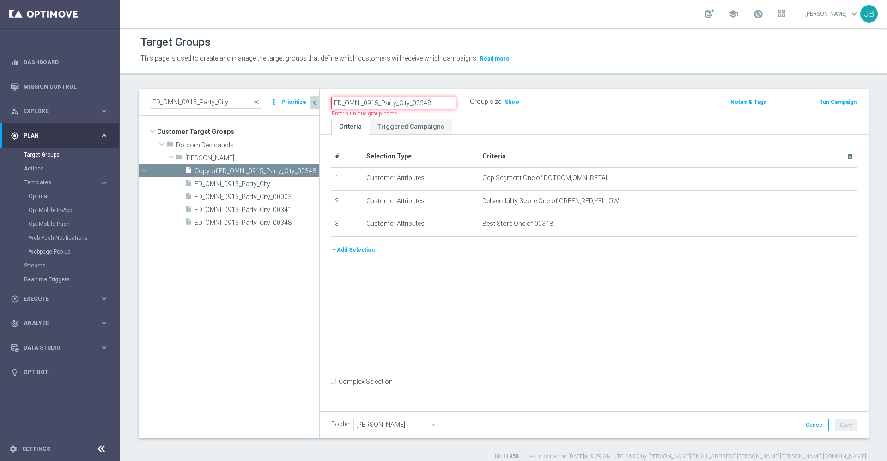
click at [435, 106] on input "ED_OMNI_0915_Party_City_00348" at bounding box center [393, 103] width 125 height 13
type input "ED_OMNI_0915_Party_City_01551"
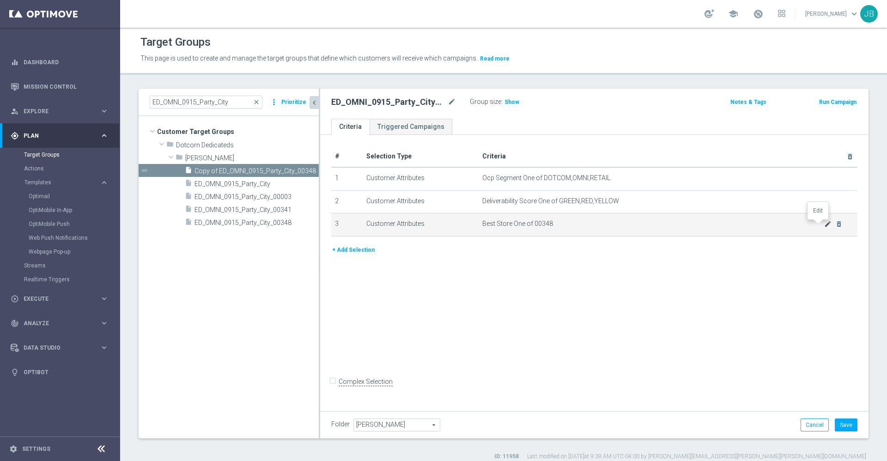
click at [824, 225] on icon "mode_edit" at bounding box center [827, 223] width 7 height 7
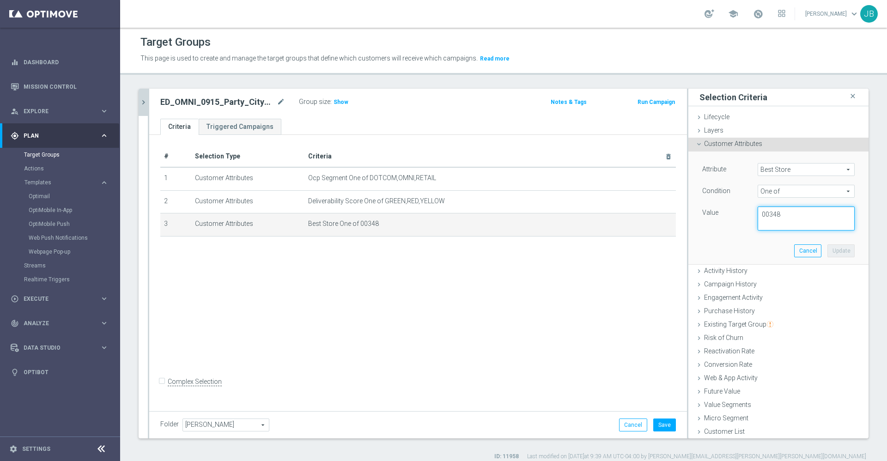
click at [777, 212] on textarea "00348" at bounding box center [805, 218] width 97 height 24
type textarea "01551"
click at [827, 248] on button "Update" at bounding box center [840, 250] width 27 height 13
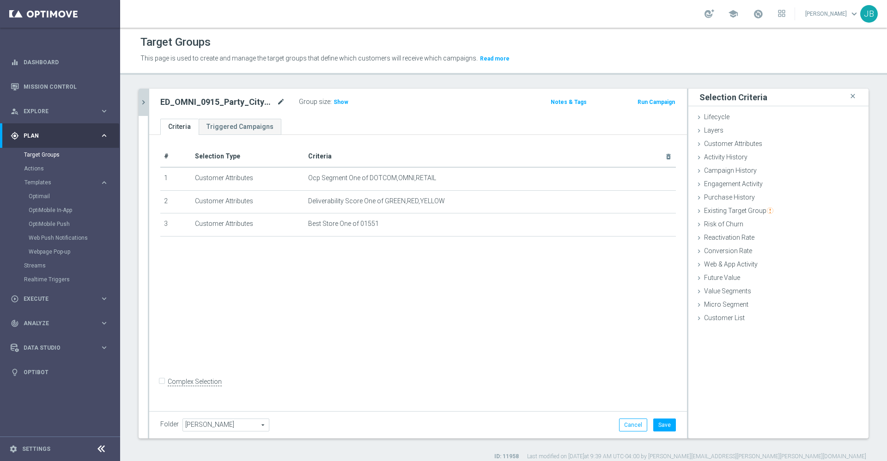
click at [278, 101] on icon "mode_edit" at bounding box center [281, 102] width 8 height 11
click at [436, 349] on div "# Selection Type Criteria delete_forever 1 Customer Attributes Ocp Segment One …" at bounding box center [418, 271] width 538 height 273
click at [665, 427] on button "Save" at bounding box center [664, 424] width 23 height 13
click at [146, 103] on icon "chevron_right" at bounding box center [143, 102] width 9 height 9
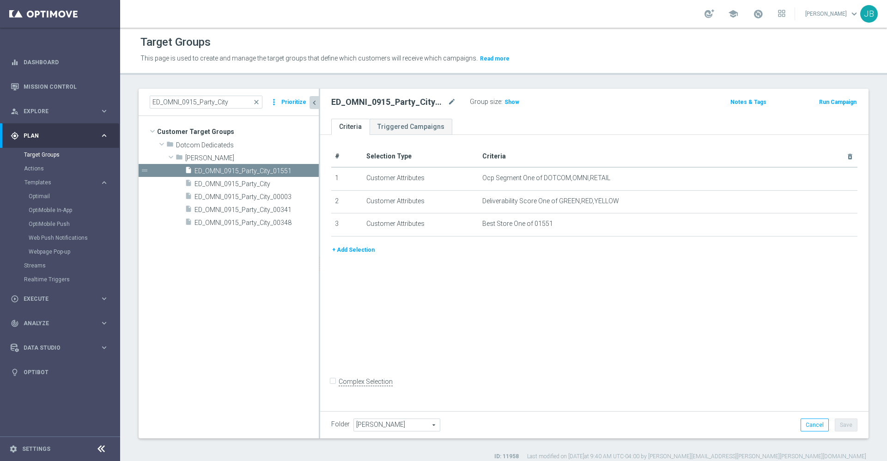
click at [477, 321] on div "# Selection Type Criteria delete_forever 1 Customer Attributes Ocp Segment One …" at bounding box center [594, 271] width 548 height 273
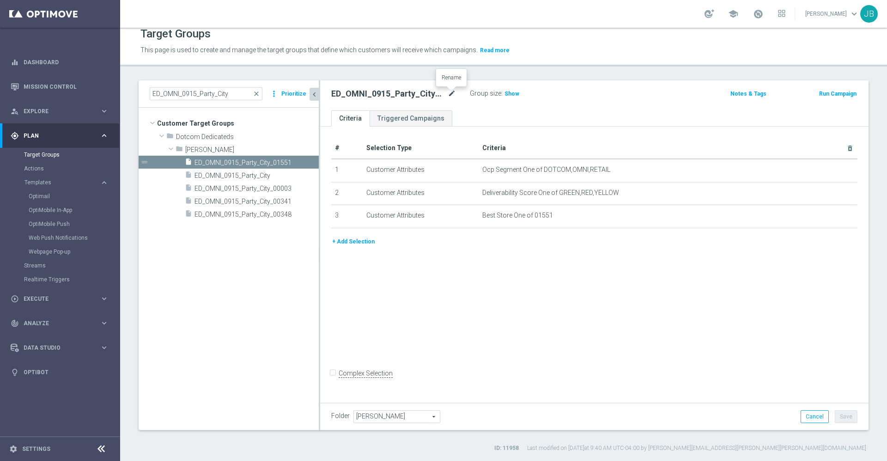
click at [449, 94] on icon "mode_edit" at bounding box center [452, 93] width 8 height 11
click at [263, 189] on span "ED_OMNI_0915_Party_City_00003" at bounding box center [245, 189] width 102 height 8
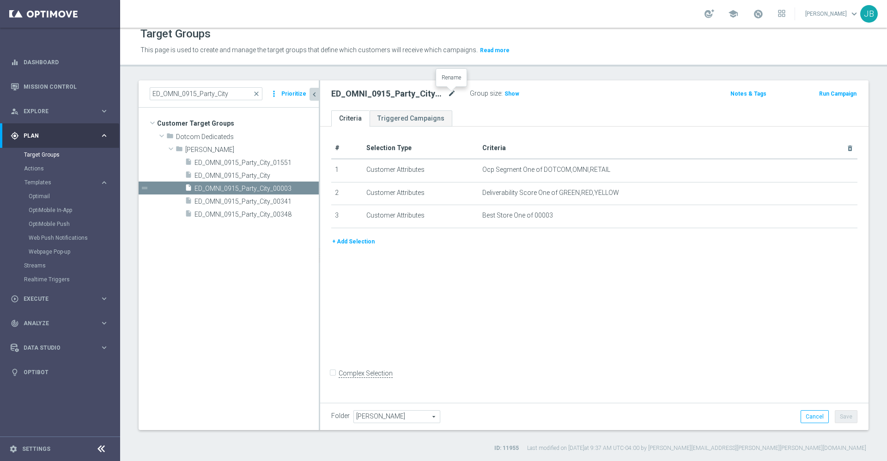
click at [452, 94] on icon "mode_edit" at bounding box center [452, 93] width 8 height 11
click at [512, 95] on span "Show" at bounding box center [511, 94] width 15 height 6
click at [277, 198] on span "ED_OMNI_0915_Party_City_00341" at bounding box center [245, 202] width 102 height 8
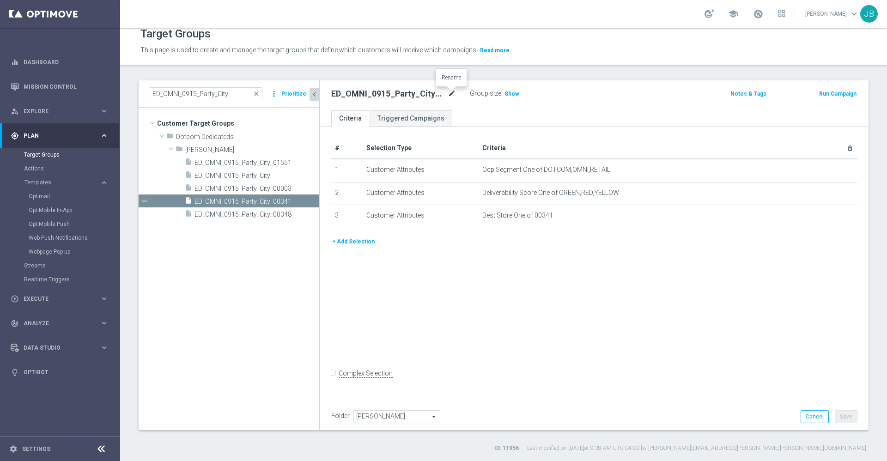
click at [450, 96] on icon "mode_edit" at bounding box center [452, 93] width 8 height 11
click at [509, 94] on span "Show" at bounding box center [511, 94] width 15 height 6
click at [484, 296] on div "# Selection Type Criteria delete_forever 1 Customer Attributes Ocp Segment One …" at bounding box center [594, 263] width 548 height 273
click at [277, 189] on span "ED_OMNI_0915_Party_City_00003" at bounding box center [245, 189] width 102 height 8
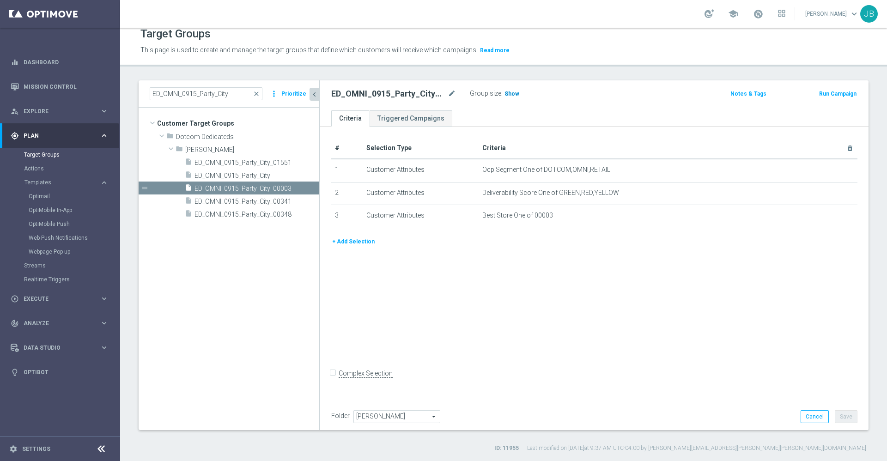
click at [511, 94] on span "Show" at bounding box center [511, 94] width 15 height 6
click at [276, 199] on span "ED_OMNI_0915_Party_City_00341" at bounding box center [245, 202] width 102 height 8
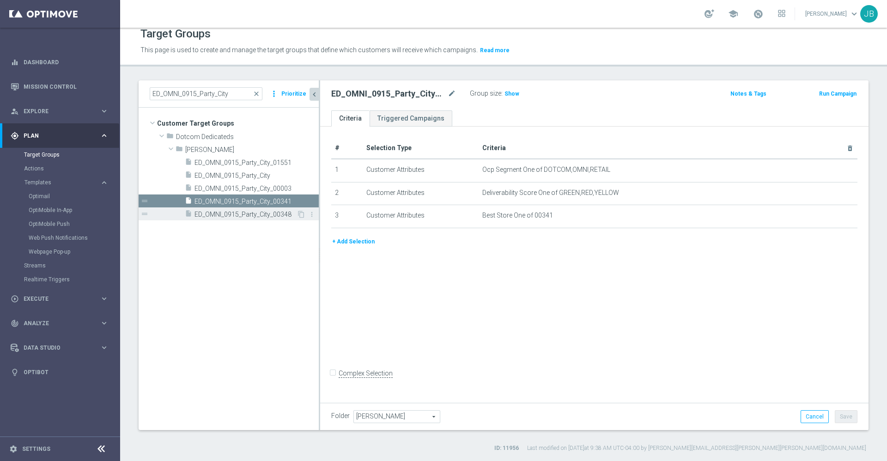
click at [269, 219] on div "insert_drive_file ED_OMNI_0915_Party_City_00348" at bounding box center [241, 213] width 112 height 13
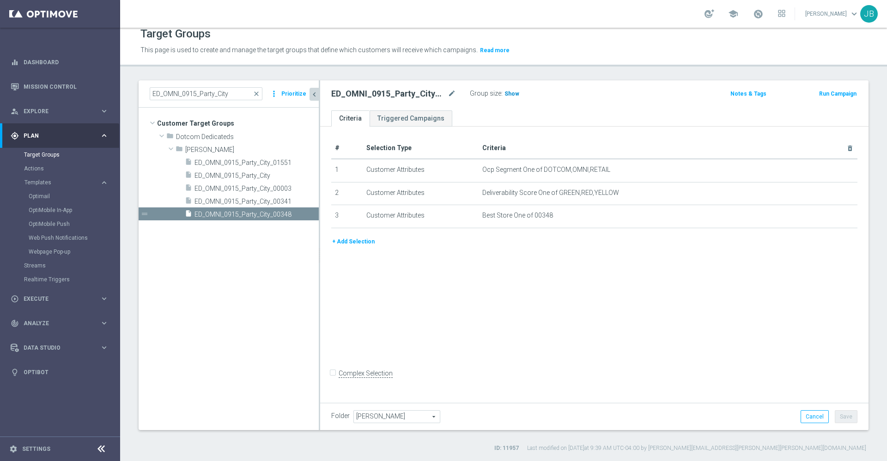
click at [507, 91] on span "Show" at bounding box center [511, 94] width 15 height 6
click at [270, 161] on span "ED_OMNI_0915_Party_City_01551" at bounding box center [245, 163] width 102 height 8
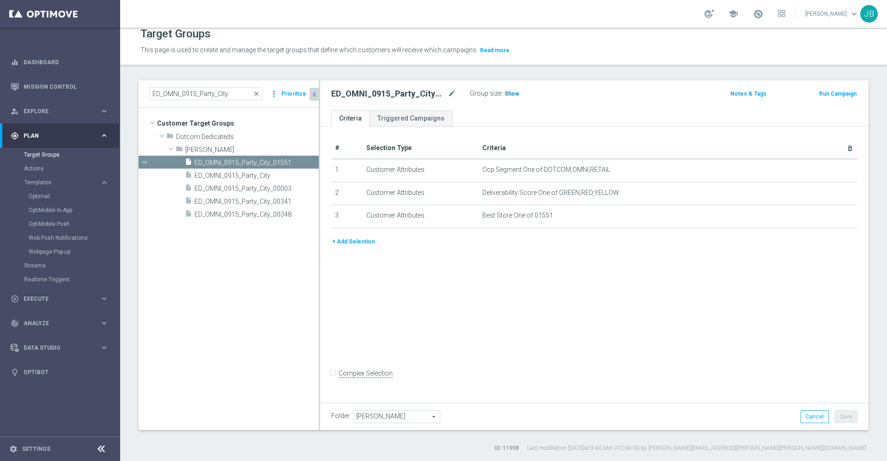
click at [507, 92] on span "Show" at bounding box center [511, 94] width 15 height 6
click at [83, 84] on link "Mission Control" at bounding box center [66, 86] width 85 height 24
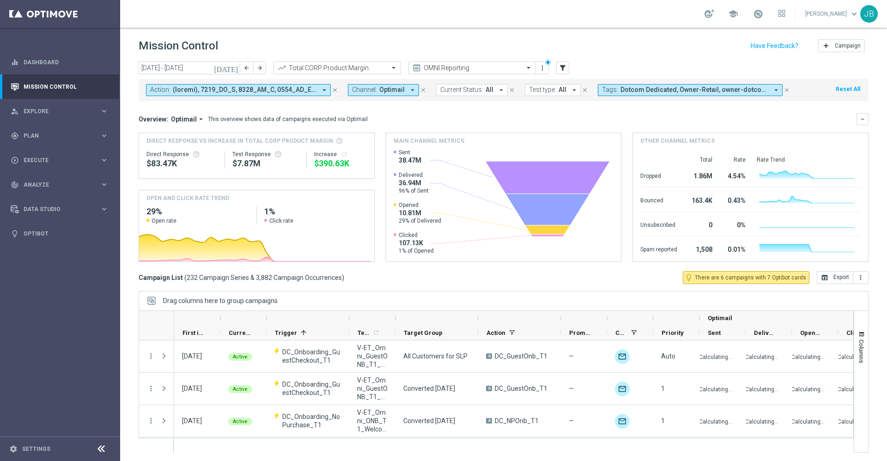
click at [230, 69] on icon "[DATE]" at bounding box center [226, 68] width 25 height 8
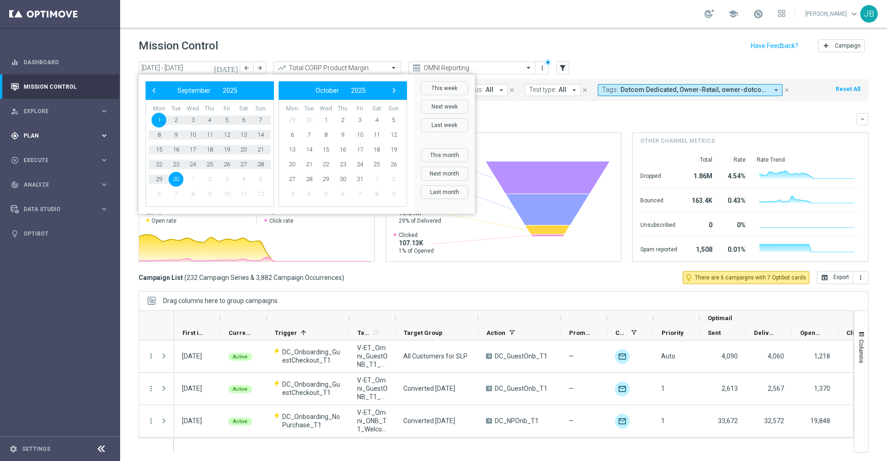
click at [44, 129] on div "gps_fixed Plan keyboard_arrow_right" at bounding box center [59, 135] width 119 height 24
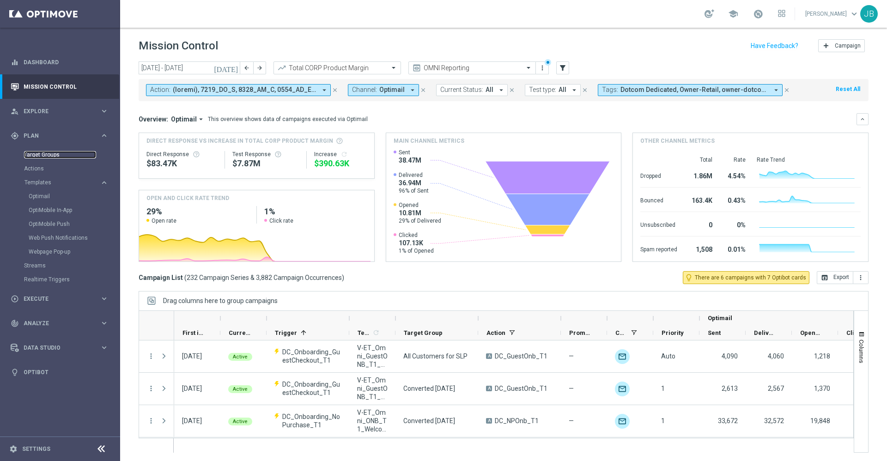
click at [59, 152] on link "Target Groups" at bounding box center [60, 154] width 72 height 7
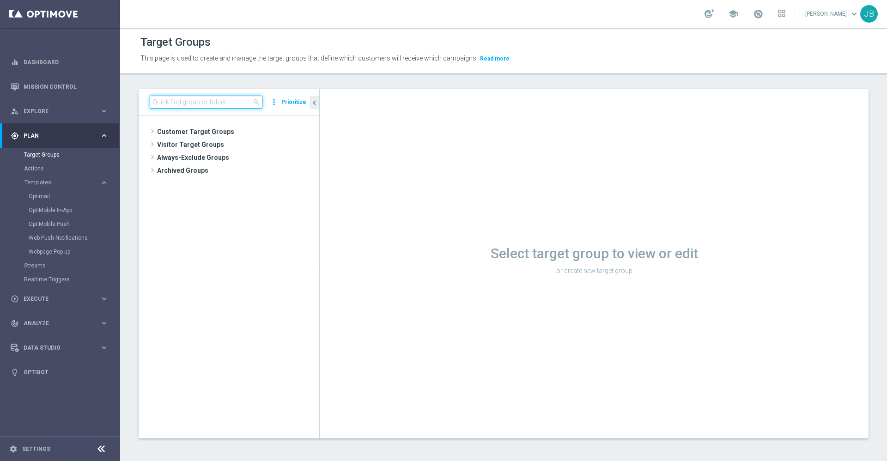
click at [199, 104] on input at bounding box center [206, 102] width 113 height 13
paste input "ED_OMNI_0915_Party_City_00003"
type input "ED_OMNI_0915_Party_City_00003"
click at [268, 169] on span "ED_OMNI_0915_Party_City_00003" at bounding box center [245, 171] width 102 height 8
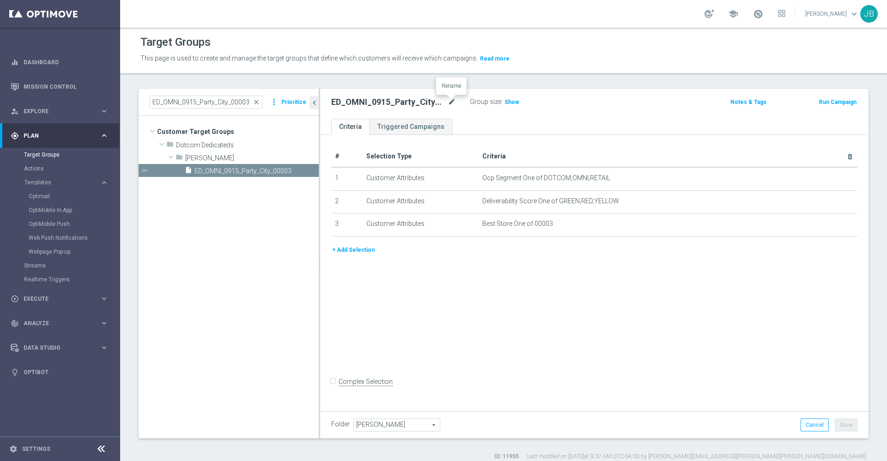
click at [454, 102] on icon "mode_edit" at bounding box center [452, 102] width 8 height 11
click at [453, 103] on icon "mode_edit" at bounding box center [452, 102] width 8 height 11
click at [442, 103] on input "ED_OMNI_0915_Party_City_00003" at bounding box center [393, 103] width 125 height 13
type input "ED_OMNI_0915_Party_City_00003_Providence"
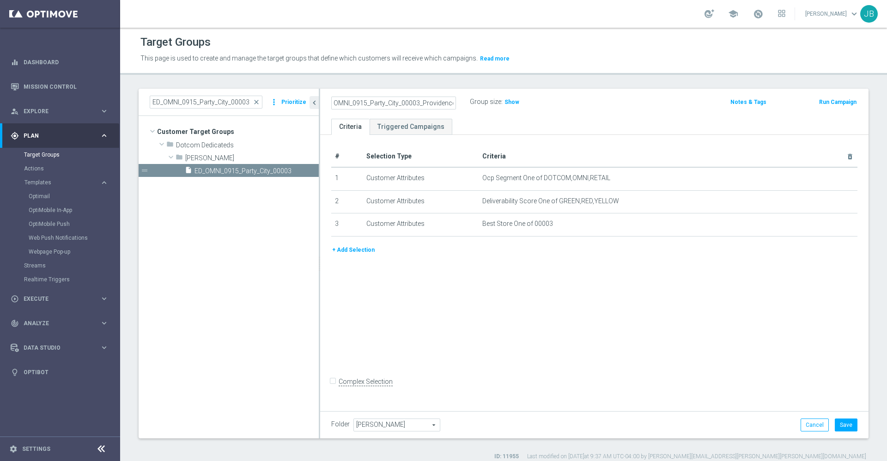
click at [536, 275] on div "# Selection Type Criteria delete_forever 1 Customer Attributes Ocp Segment One …" at bounding box center [594, 271] width 548 height 273
click at [835, 422] on button "Save" at bounding box center [846, 424] width 23 height 13
click at [257, 103] on span "close" at bounding box center [256, 101] width 7 height 7
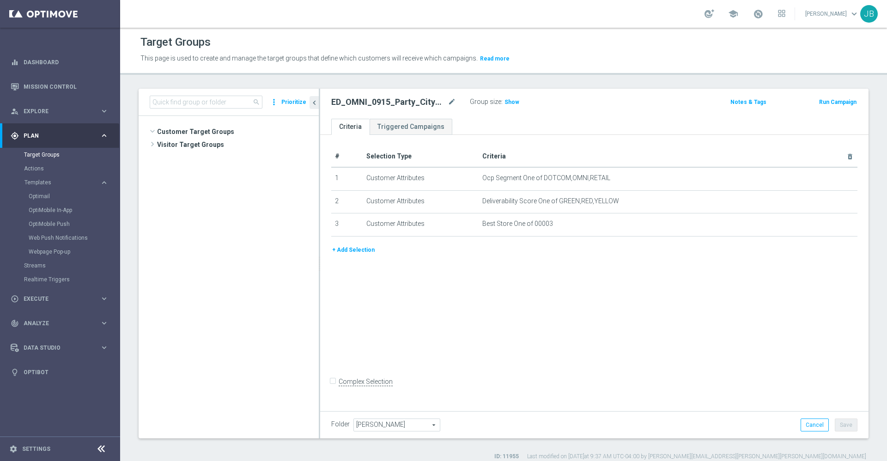
scroll to position [248, 0]
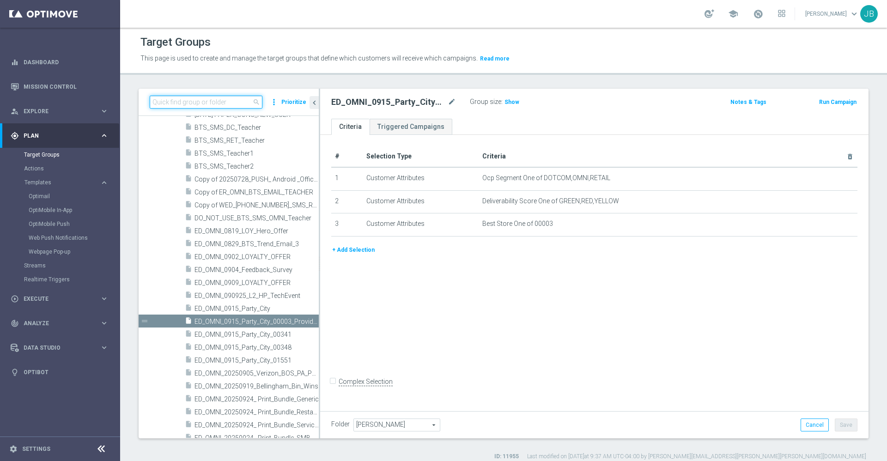
click at [212, 100] on input at bounding box center [206, 102] width 113 height 13
paste input "D_OMNI_0915_Party_City_00341"
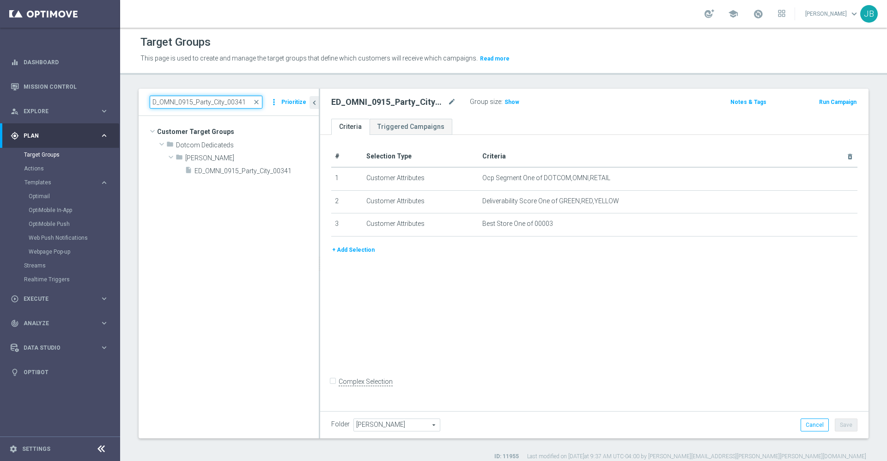
scroll to position [0, 0]
type input "D_OMNI_0915_Party_City_00341"
click at [254, 171] on span "ED_OMNI_0915_Party_City_00341" at bounding box center [245, 171] width 102 height 8
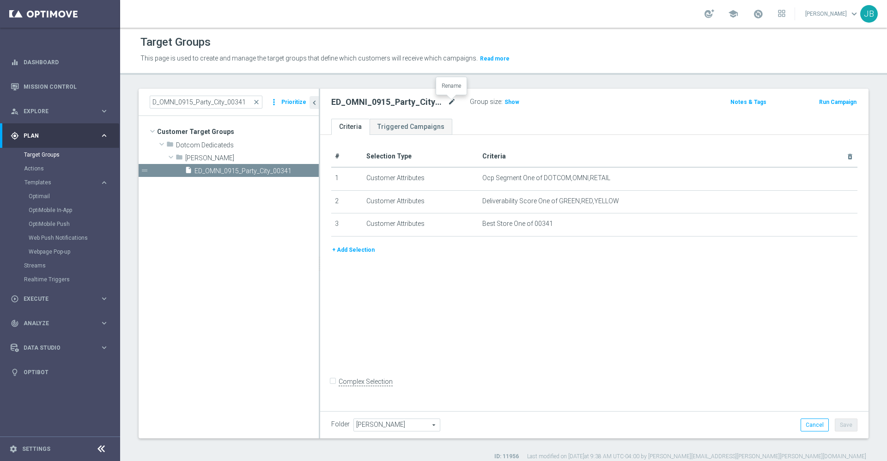
click at [454, 102] on icon "mode_edit" at bounding box center [452, 102] width 8 height 11
click at [446, 104] on input "ED_OMNI_0915_Party_City_00341" at bounding box center [393, 103] width 125 height 13
type input "ED_OMNI_0915_Party_City_00341_"
click at [449, 103] on icon "mode_edit" at bounding box center [452, 102] width 8 height 11
click at [445, 103] on input "ED_OMNI_0915_Party_City_00341_" at bounding box center [393, 103] width 125 height 13
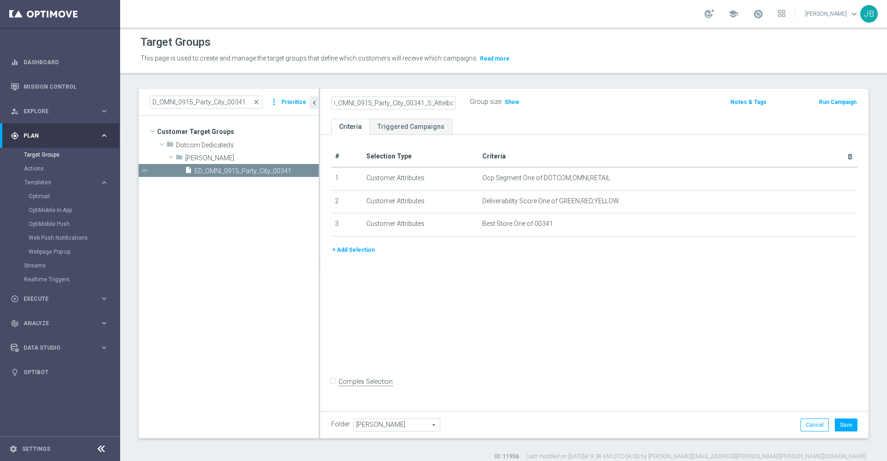
scroll to position [0, 12]
type input "ED_OMNI_0915_Party_City_00341_S_Attelboro"
click at [450, 100] on icon "mode_edit" at bounding box center [452, 102] width 8 height 11
click at [453, 104] on input "ED_OMNI_0915_Party_City_00341_S_Attelboro" at bounding box center [393, 103] width 125 height 13
type input "ED_OMNI_0915_Party_City_00341_S_Attleboro"
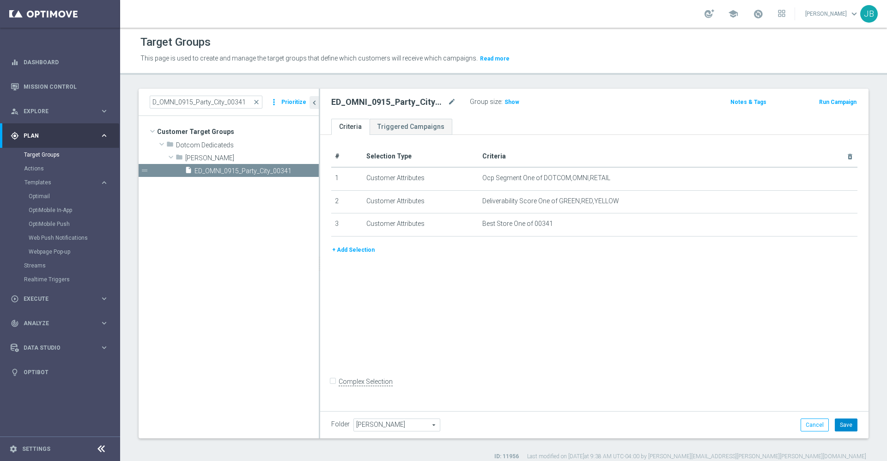
click at [843, 422] on button "Save" at bounding box center [846, 424] width 23 height 13
click at [453, 103] on icon "mode_edit" at bounding box center [452, 102] width 8 height 11
click at [473, 250] on div "+ Add Selection" at bounding box center [594, 250] width 540 height 10
click at [260, 101] on span "close" at bounding box center [256, 101] width 7 height 7
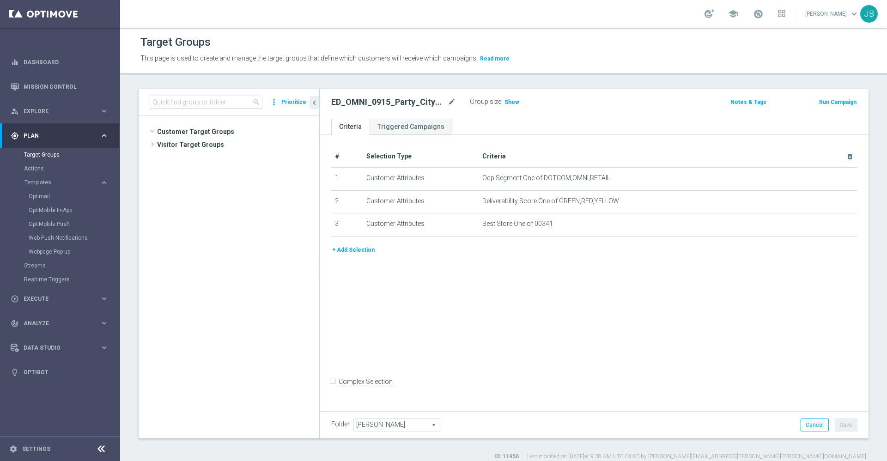
scroll to position [260, 0]
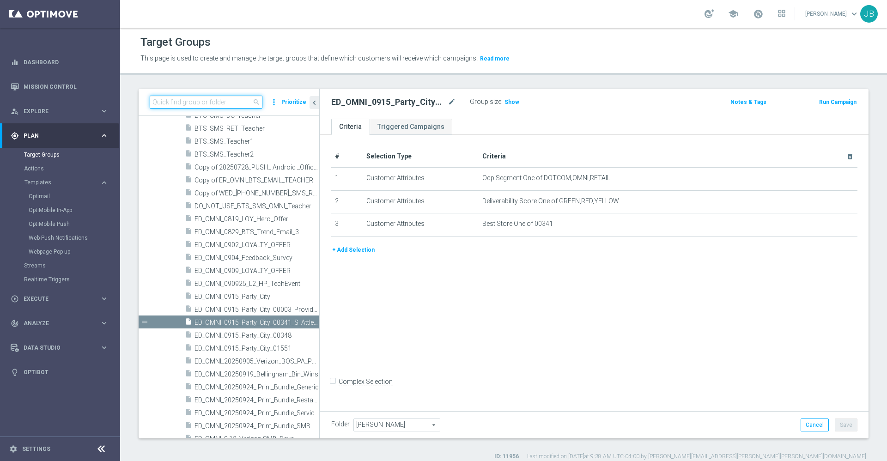
click at [212, 105] on input at bounding box center [206, 102] width 113 height 13
paste input "ED_OMNI_0915_Party_City_00348"
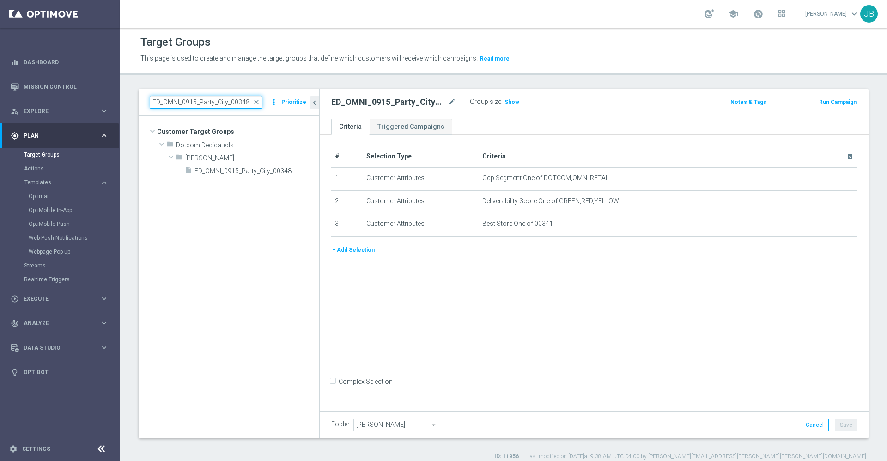
scroll to position [0, 0]
type input "ED_OMNI_0915_Party_City_00348"
click at [242, 172] on span "ED_OMNI_0915_Party_City_00348" at bounding box center [245, 171] width 102 height 8
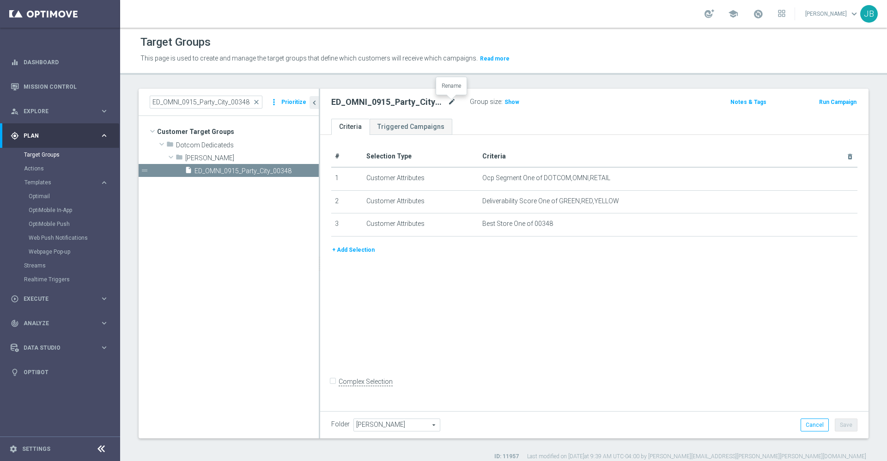
click at [453, 103] on icon "mode_edit" at bounding box center [452, 102] width 8 height 11
click at [449, 103] on input "ED_OMNI_0915_Party_City_00348" at bounding box center [393, 103] width 125 height 13
type input "ED_OMNI_0915_Party_City_00348_"
click at [451, 103] on icon "mode_edit" at bounding box center [452, 102] width 8 height 11
click at [450, 103] on input "ED_OMNI_0915_Party_City_00348_" at bounding box center [393, 103] width 125 height 13
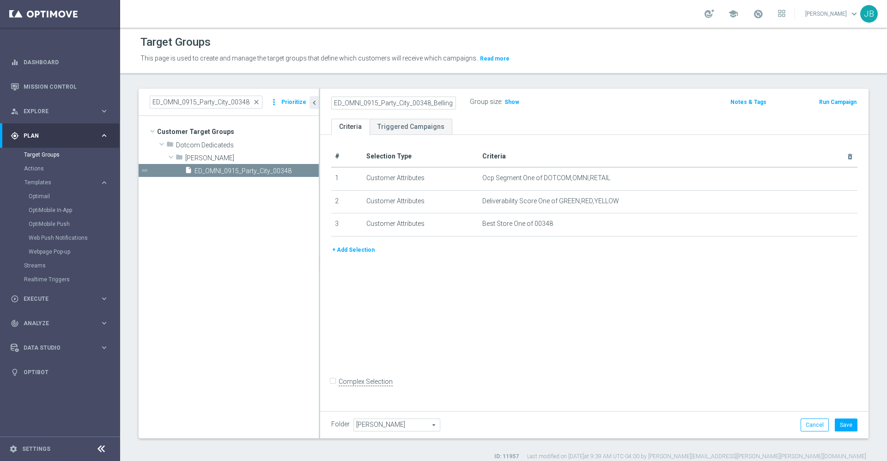
scroll to position [0, 12]
type input "ED_OMNI_0915_Party_City_00348_Bellingham"
click at [836, 423] on button "Save" at bounding box center [846, 424] width 23 height 13
click at [256, 99] on span "close" at bounding box center [256, 101] width 7 height 7
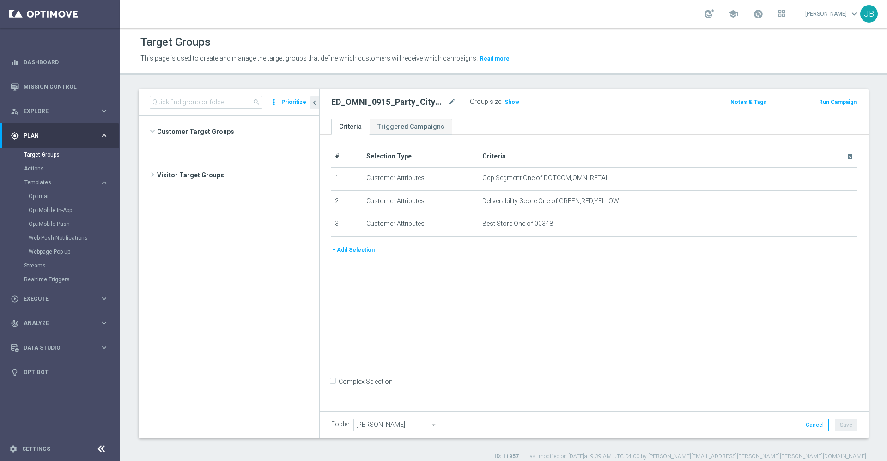
scroll to position [272, 0]
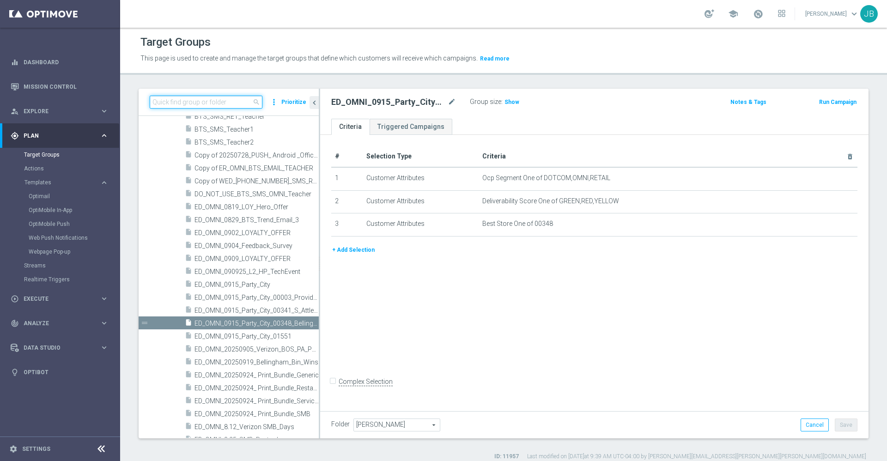
click at [198, 103] on input at bounding box center [206, 102] width 113 height 13
paste input "ED_OMNI_0915_Party_City_01551"
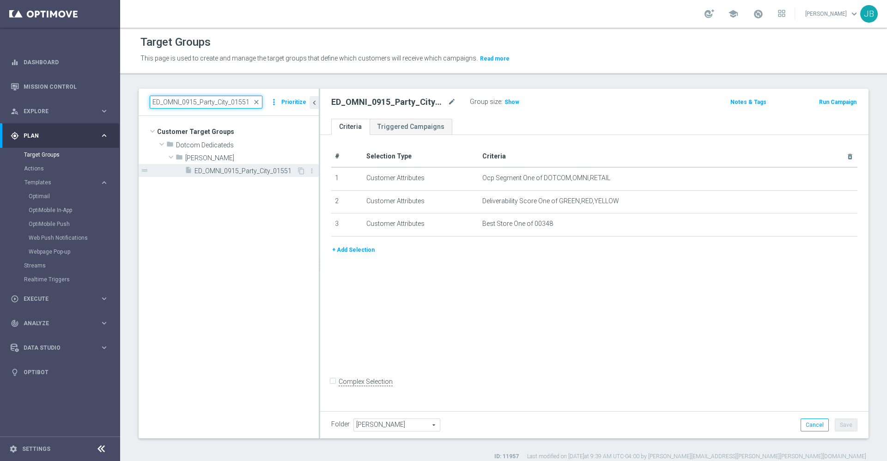
type input "ED_OMNI_0915_Party_City_01551"
click at [281, 170] on span "ED_OMNI_0915_Party_City_01551" at bounding box center [245, 171] width 102 height 8
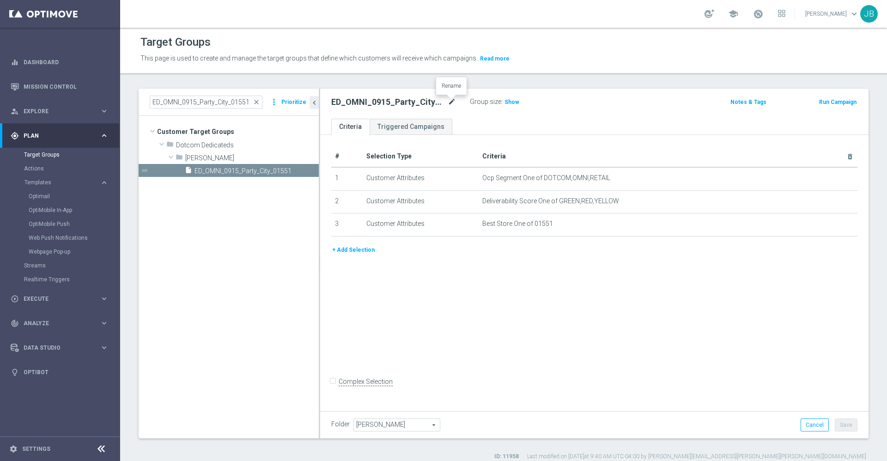
click at [451, 105] on icon "mode_edit" at bounding box center [452, 102] width 8 height 11
click at [451, 105] on input "ED_OMNI_0915_Party_City_01551" at bounding box center [393, 103] width 125 height 13
type input "ED_OMNI_0915_Party_City_01551_Mansfield"
click at [509, 283] on div "# Selection Type Criteria delete_forever 1 Customer Attributes Ocp Segment One …" at bounding box center [594, 271] width 548 height 273
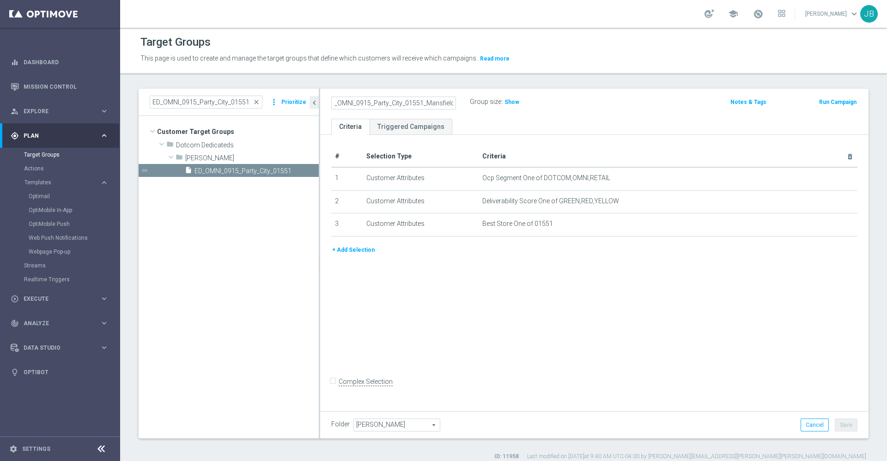
scroll to position [0, 0]
click at [844, 427] on button "Save" at bounding box center [846, 424] width 23 height 13
click at [84, 88] on link "Mission Control" at bounding box center [66, 86] width 85 height 24
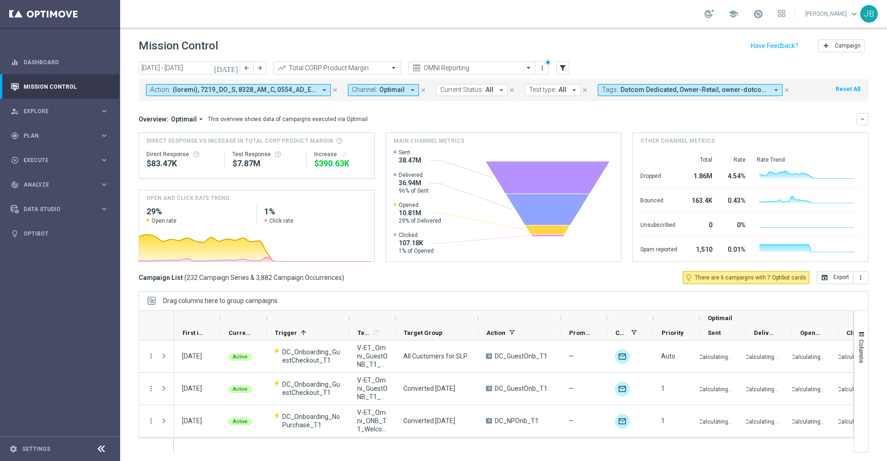
click at [232, 70] on icon "[DATE]" at bounding box center [226, 68] width 25 height 8
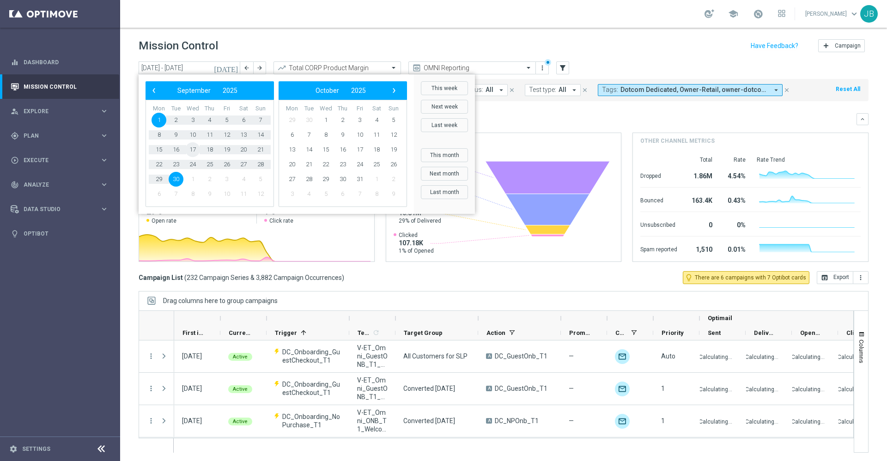
click at [196, 147] on span "17" at bounding box center [192, 149] width 15 height 15
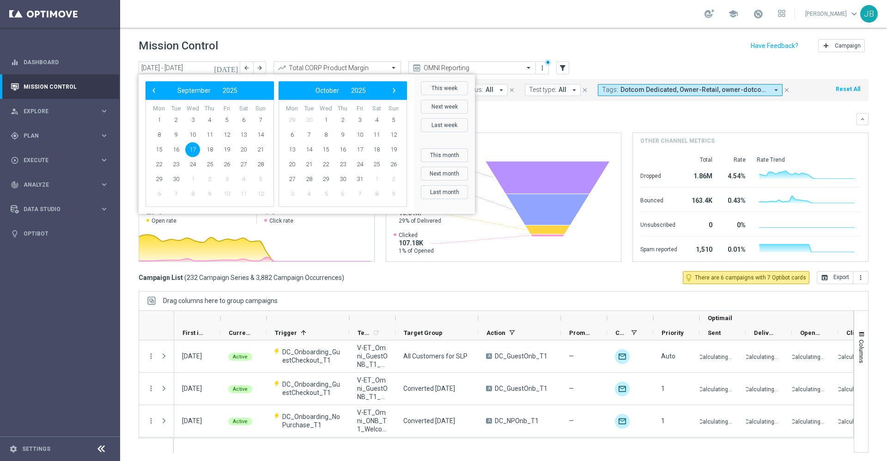
click at [196, 147] on span "17" at bounding box center [192, 149] width 15 height 15
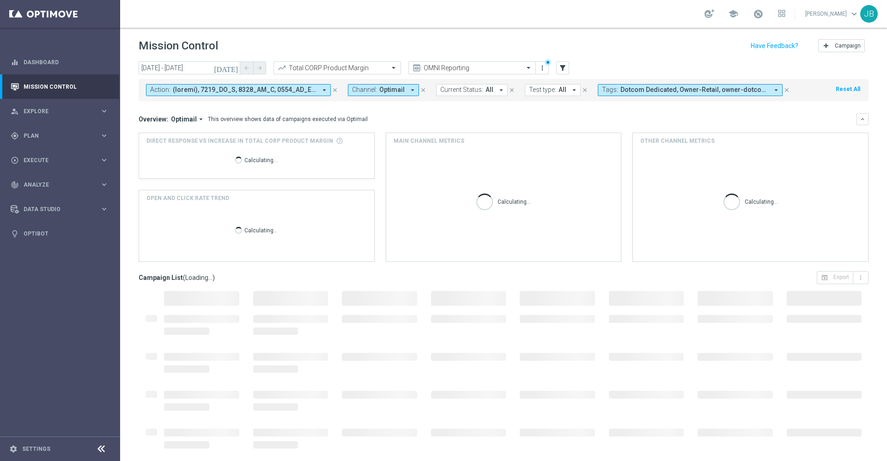
type input "[DATE] - [DATE]"
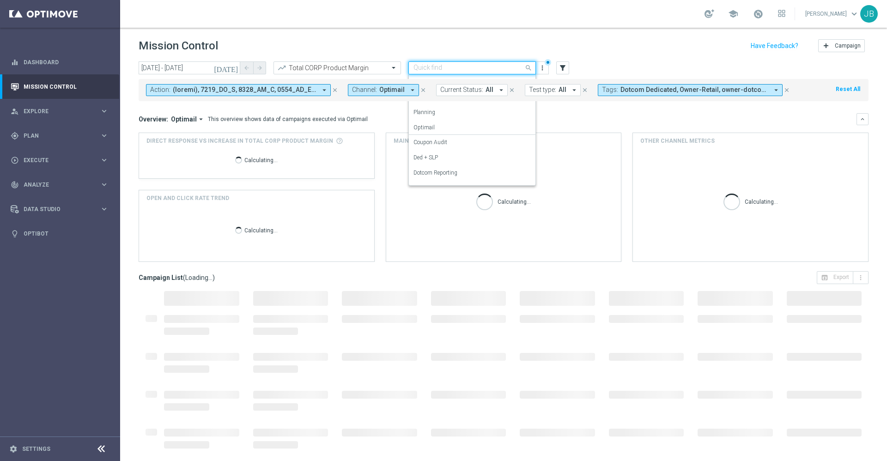
click at [495, 65] on input "text" at bounding box center [462, 68] width 99 height 8
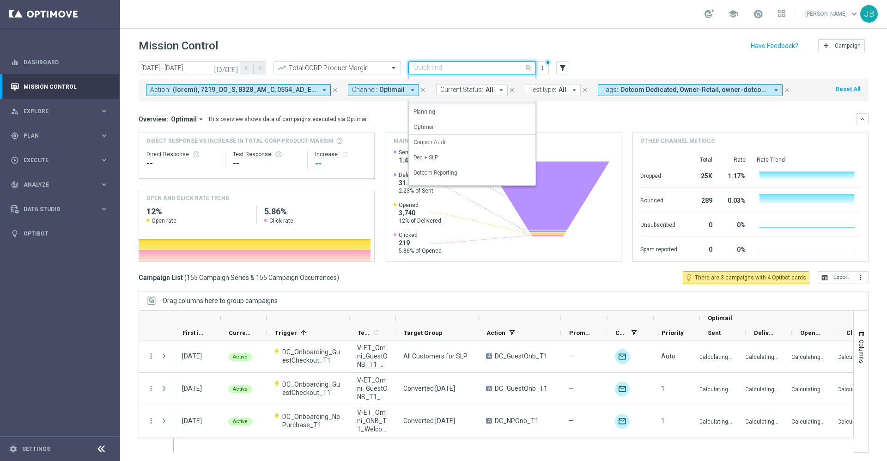
click at [434, 88] on div "Channel: Optimail arrow_drop_down close" at bounding box center [392, 90] width 88 height 12
click at [444, 67] on input "text" at bounding box center [462, 68] width 99 height 8
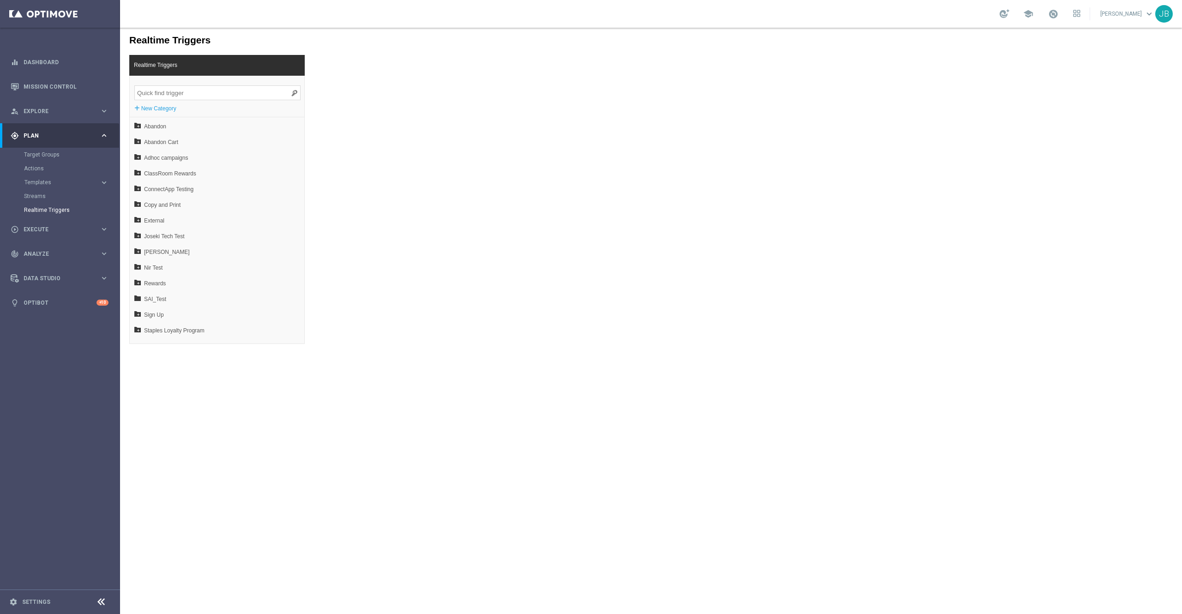
click at [193, 94] on input "search" at bounding box center [217, 92] width 166 height 15
paste input "PNI Approval pageload - 2h"
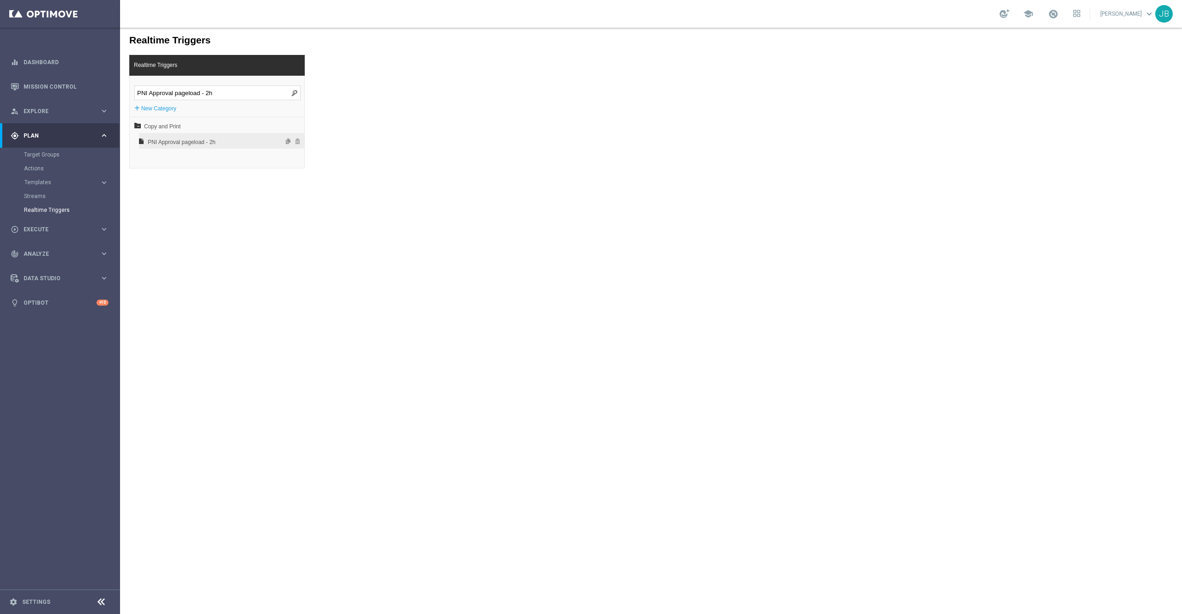
type input "PNI Approval pageload - 2h"
click at [196, 144] on span "PNI Approval pageload - 2h" at bounding box center [197, 142] width 99 height 16
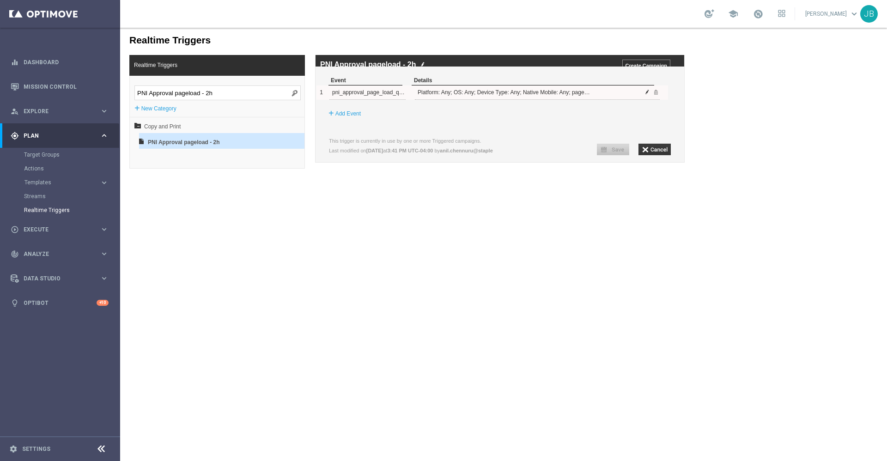
click at [648, 95] on span at bounding box center [647, 92] width 6 height 6
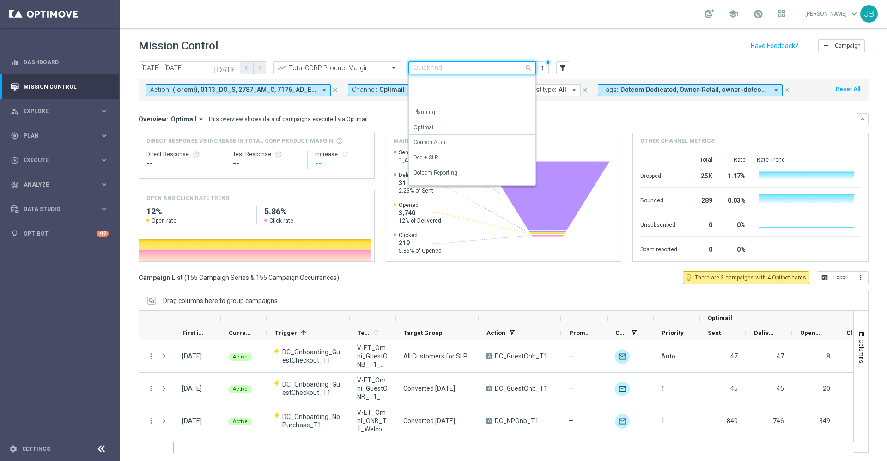
click at [460, 72] on div "Quick find OMNI Reporting" at bounding box center [471, 67] width 127 height 13
click at [431, 79] on label "Analysis" at bounding box center [423, 82] width 21 height 8
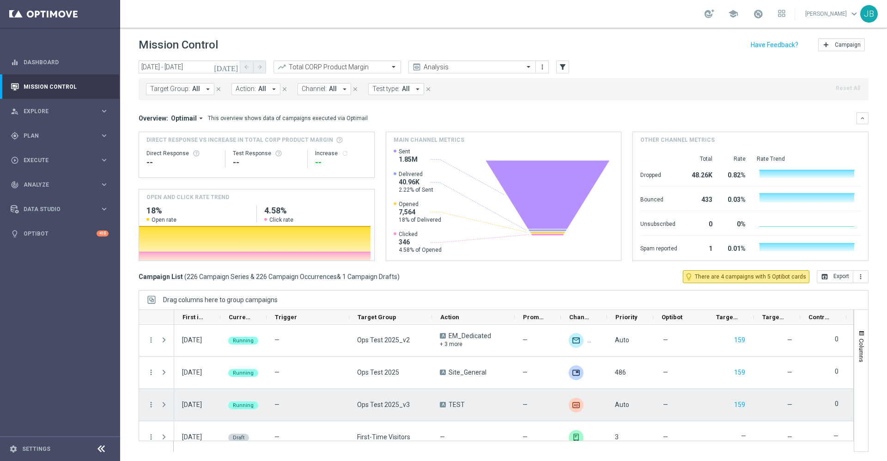
scroll to position [7210, 0]
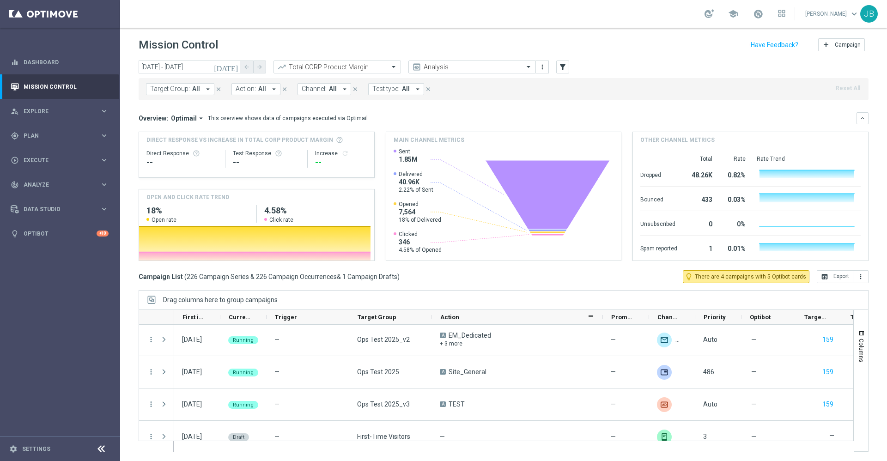
drag, startPoint x: 514, startPoint y: 316, endPoint x: 602, endPoint y: 313, distance: 88.3
click at [602, 313] on div at bounding box center [603, 317] width 4 height 14
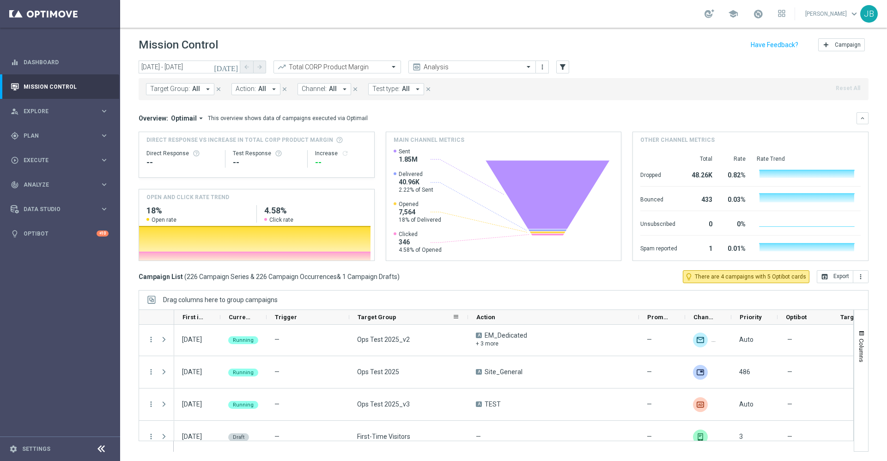
drag, startPoint x: 430, startPoint y: 315, endPoint x: 466, endPoint y: 322, distance: 36.6
click at [466, 322] on div at bounding box center [468, 317] width 4 height 14
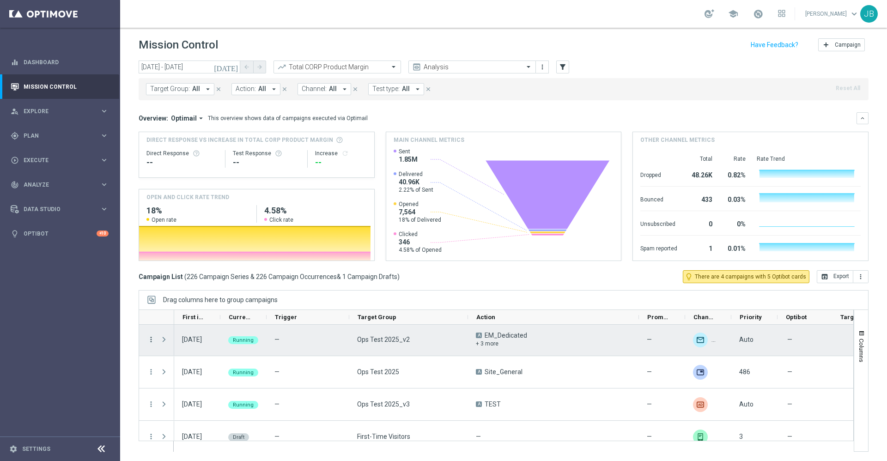
click at [152, 341] on icon "more_vert" at bounding box center [151, 339] width 8 height 8
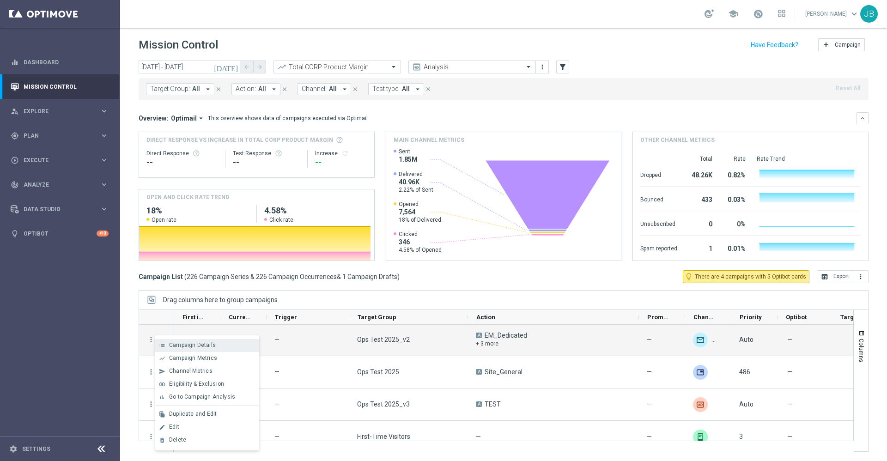
click at [191, 343] on span "Campaign Details" at bounding box center [192, 345] width 47 height 6
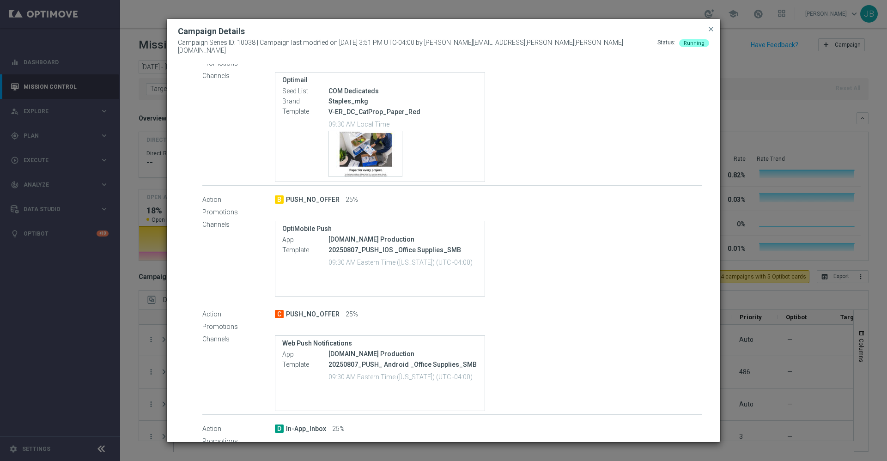
scroll to position [207, 0]
click at [709, 32] on span "close" at bounding box center [710, 28] width 7 height 7
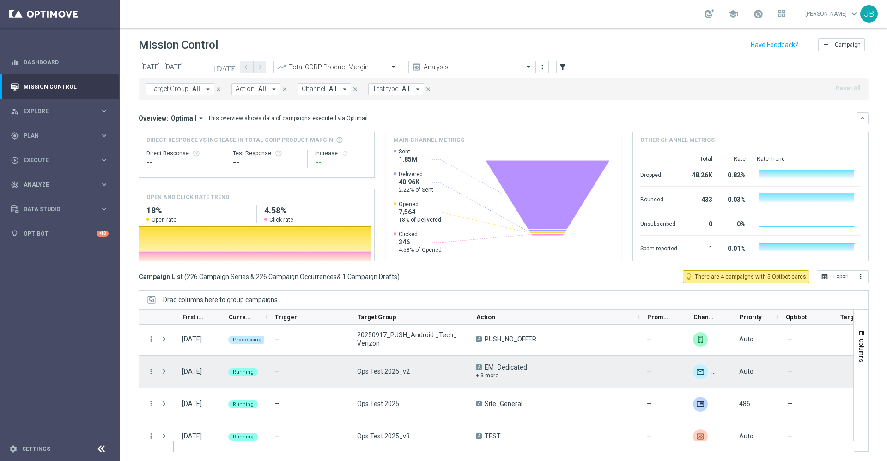
scroll to position [7177, 0]
click at [152, 372] on icon "more_vert" at bounding box center [151, 373] width 8 height 8
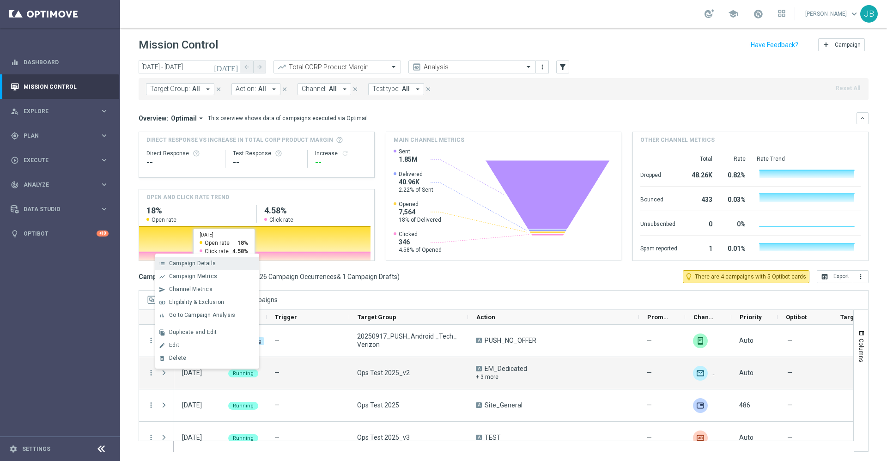
click at [206, 263] on span "Campaign Details" at bounding box center [192, 263] width 47 height 6
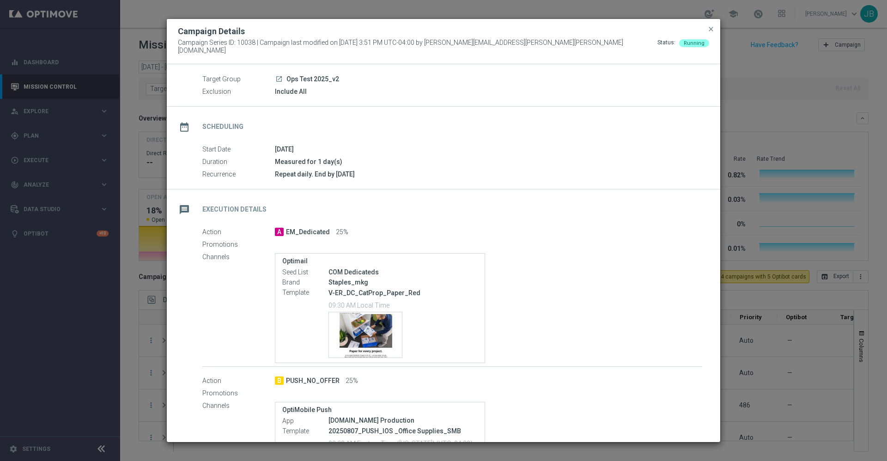
scroll to position [0, 0]
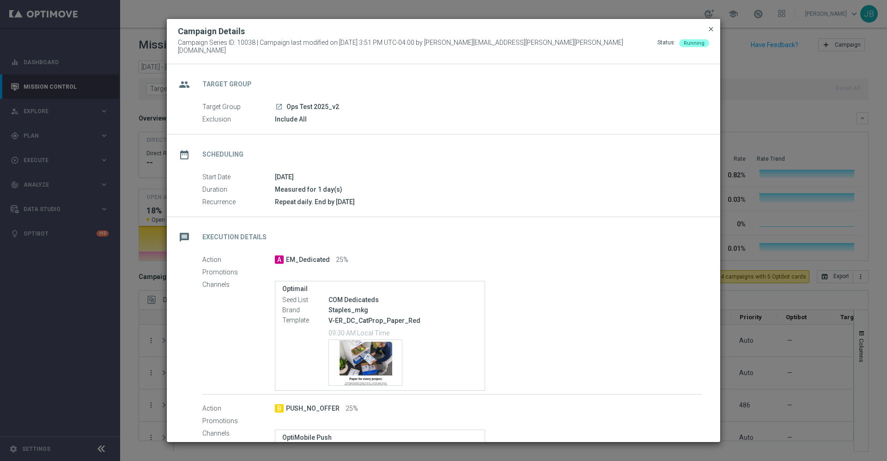
click at [712, 32] on span "close" at bounding box center [710, 28] width 7 height 7
